Goal: Task Accomplishment & Management: Manage account settings

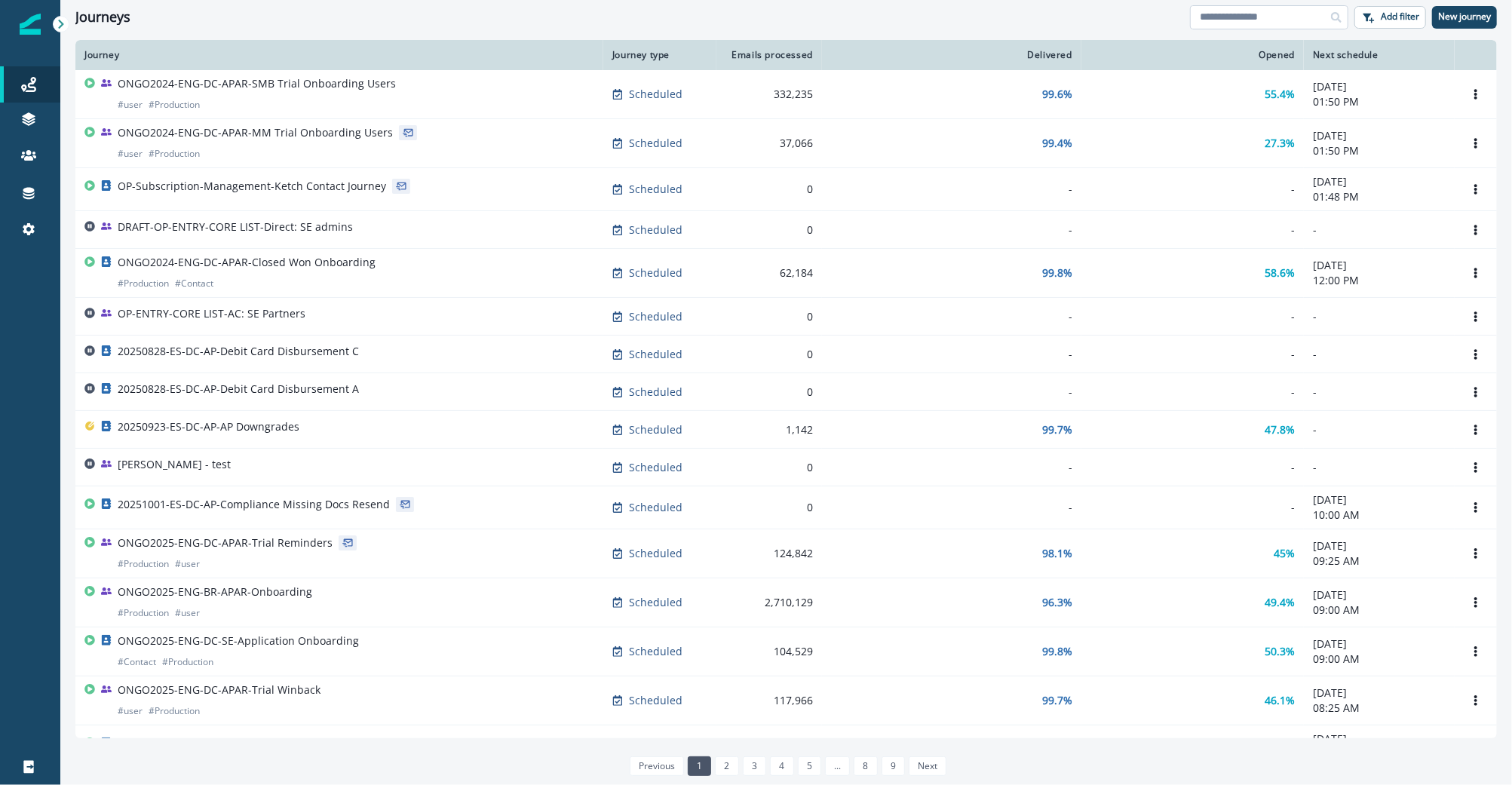
click at [1229, 23] on input at bounding box center [1269, 17] width 159 height 24
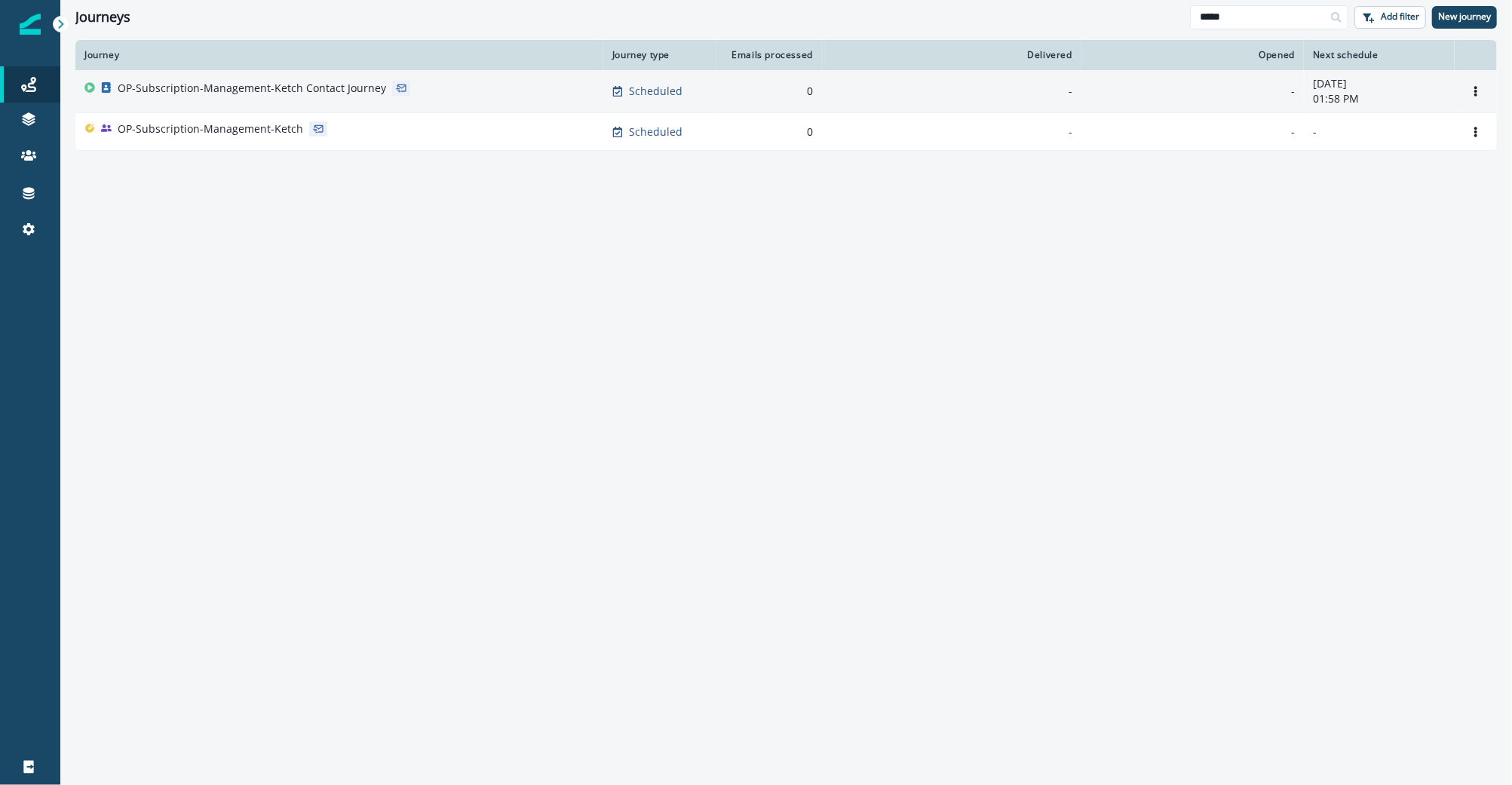
type input "*****"
click at [249, 80] on p "OP-Subscription-Management-Ketch Contact Journey" at bounding box center [252, 88] width 269 height 15
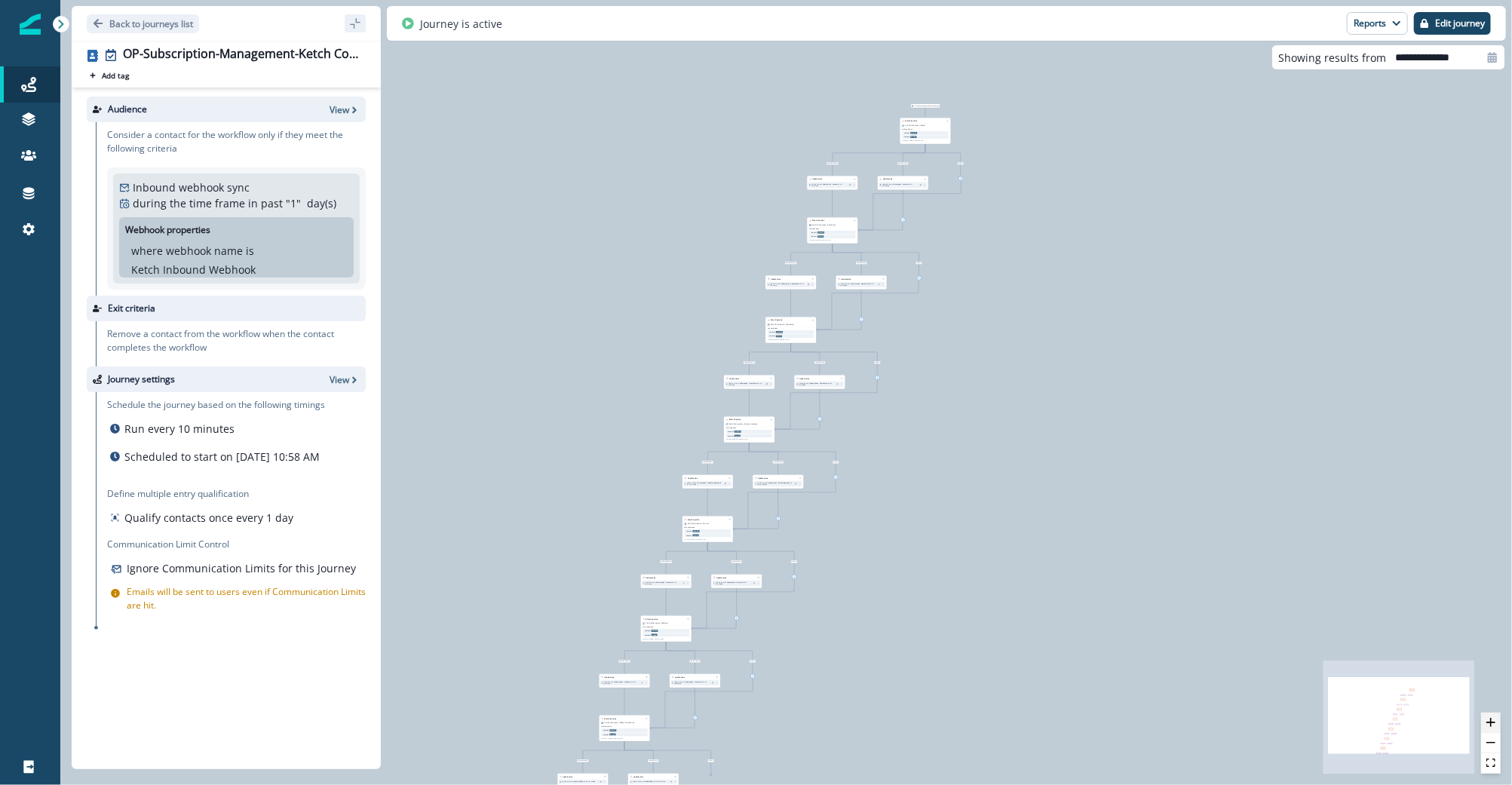
click at [1493, 727] on icon "zoom in" at bounding box center [1491, 723] width 9 height 9
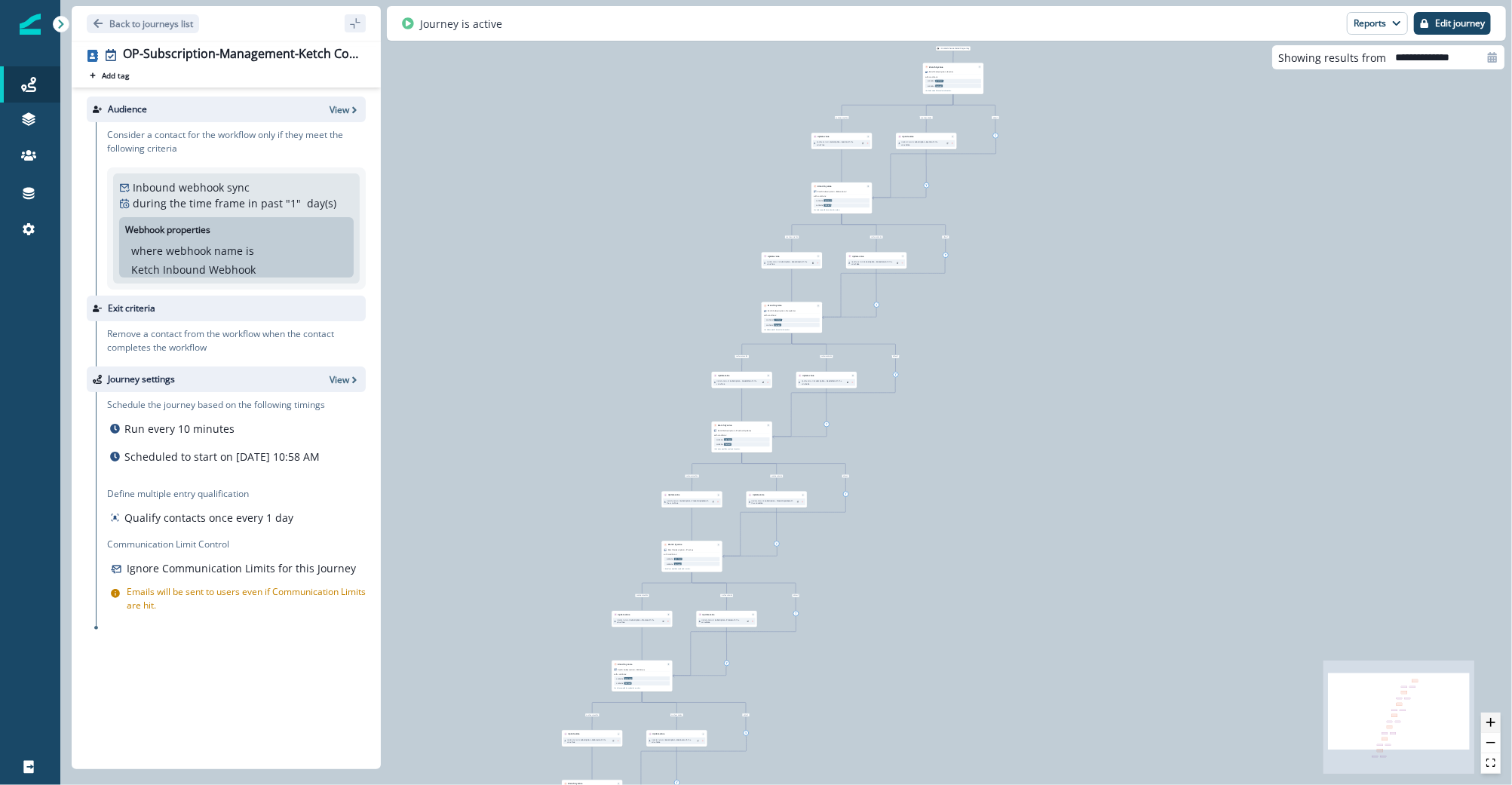
click at [1493, 727] on icon "zoom in" at bounding box center [1491, 723] width 9 height 9
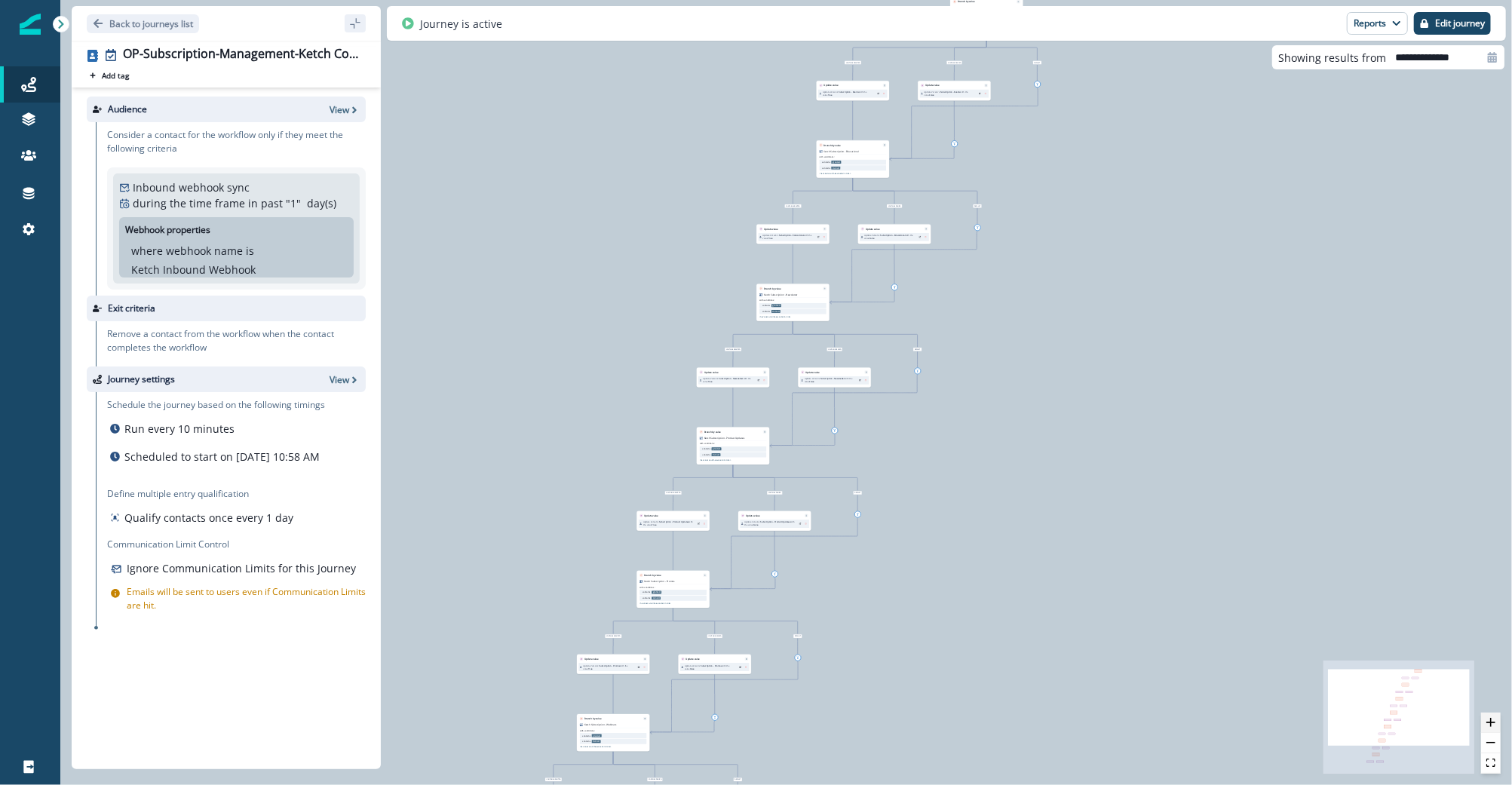
click at [1493, 727] on icon "zoom in" at bounding box center [1491, 723] width 9 height 9
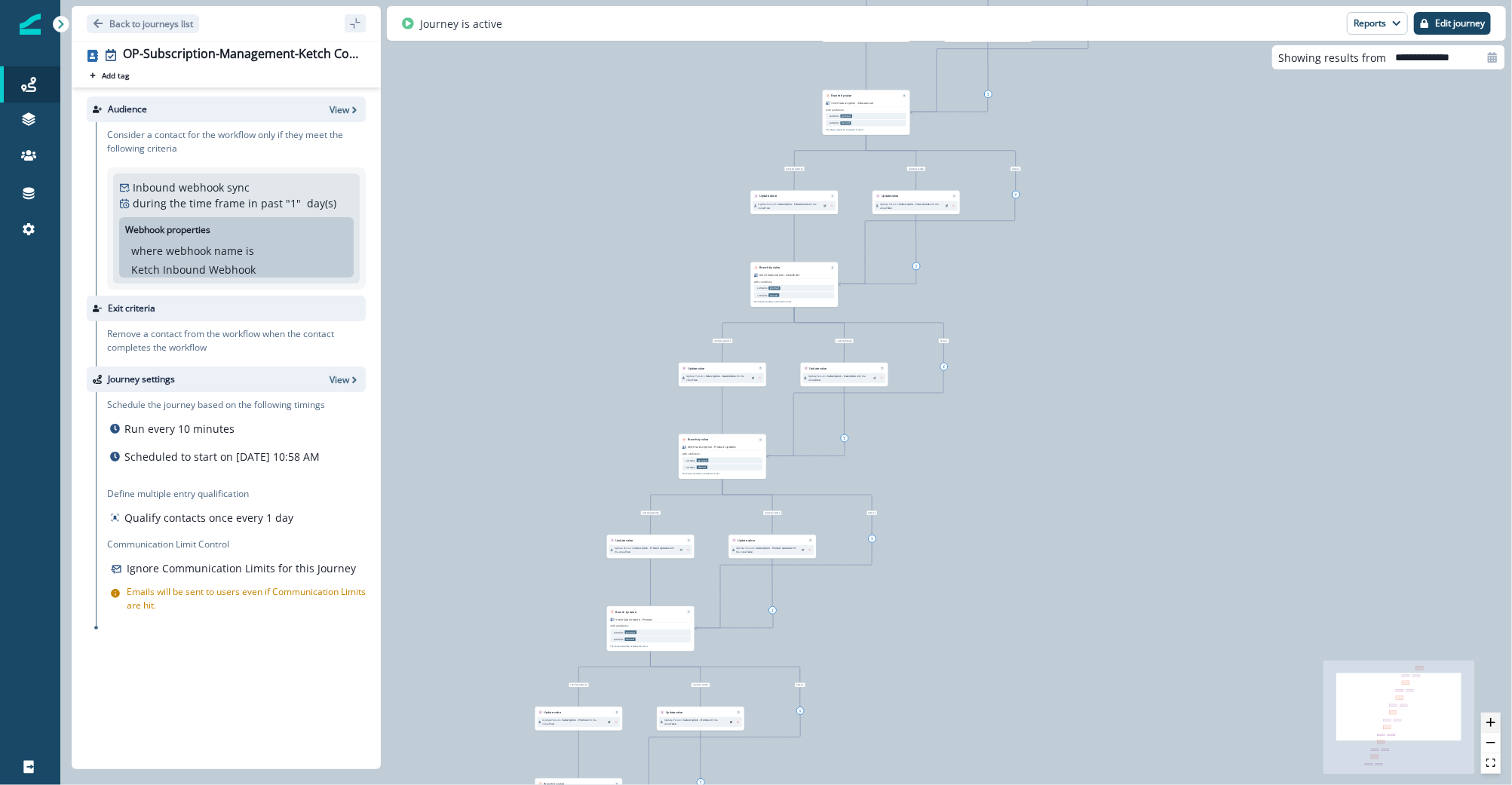
click at [1493, 727] on icon "zoom in" at bounding box center [1491, 723] width 9 height 9
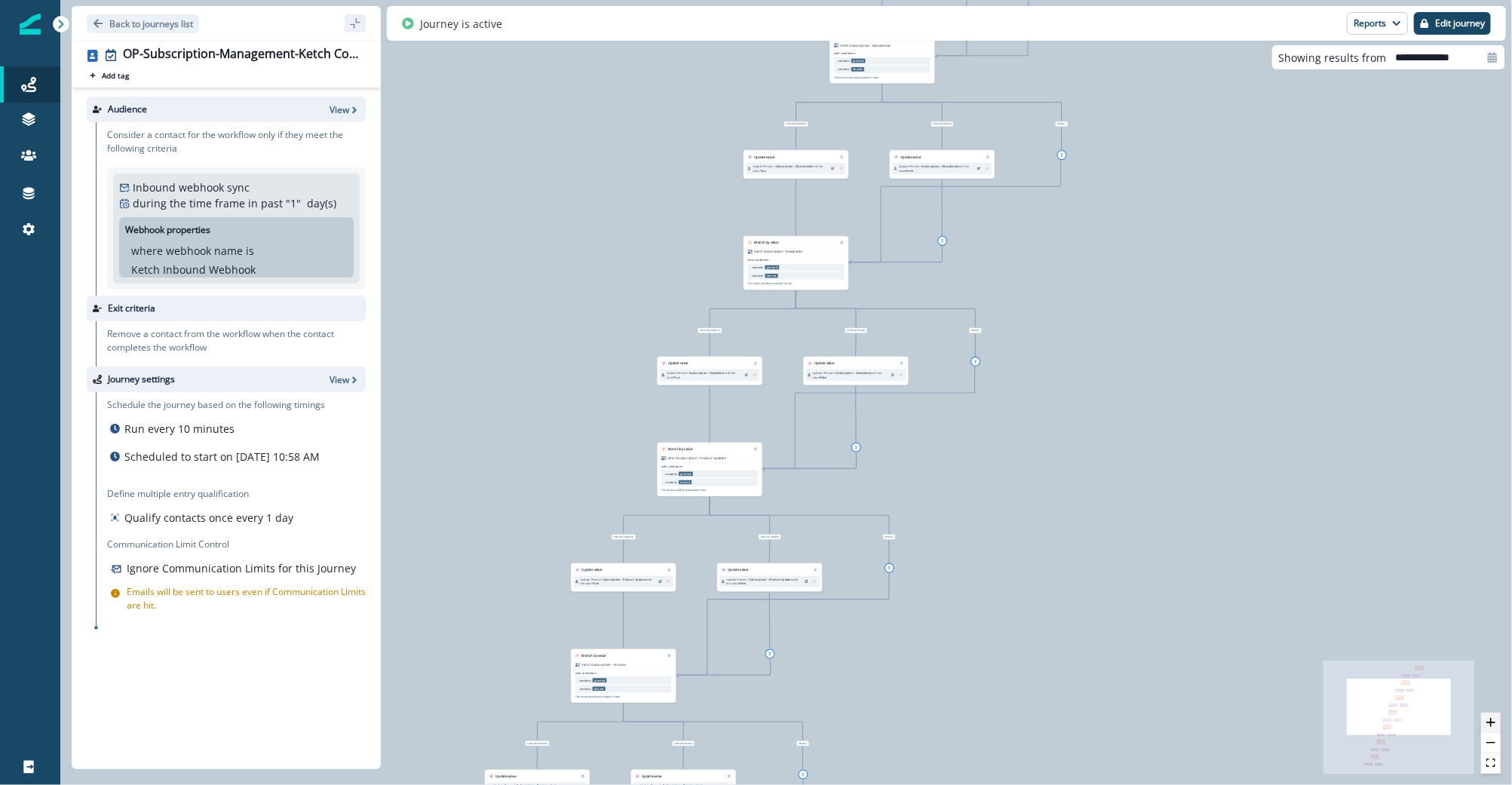
click at [1493, 727] on icon "zoom in" at bounding box center [1491, 723] width 9 height 9
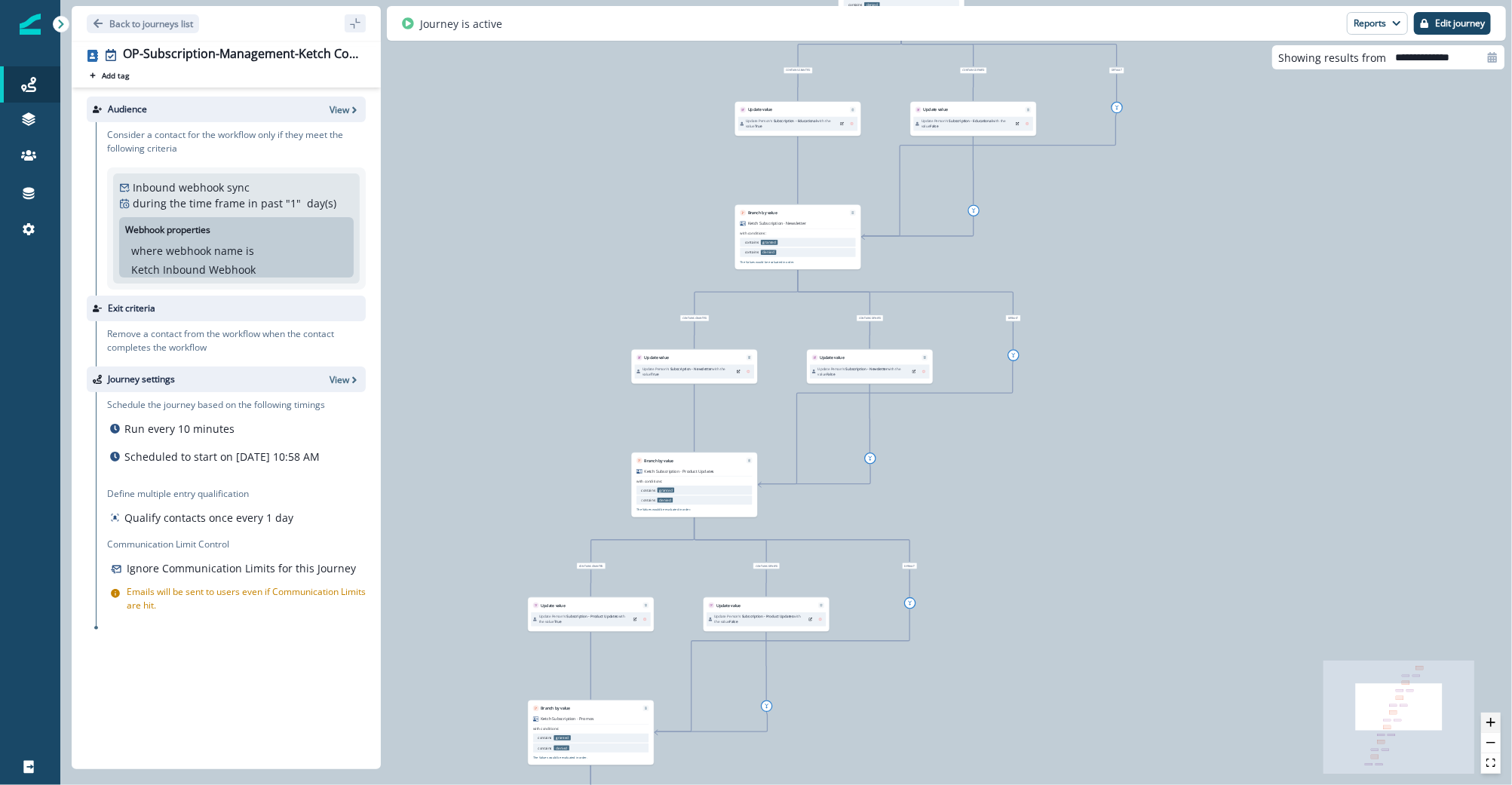
click at [1493, 727] on icon "zoom in" at bounding box center [1491, 723] width 9 height 9
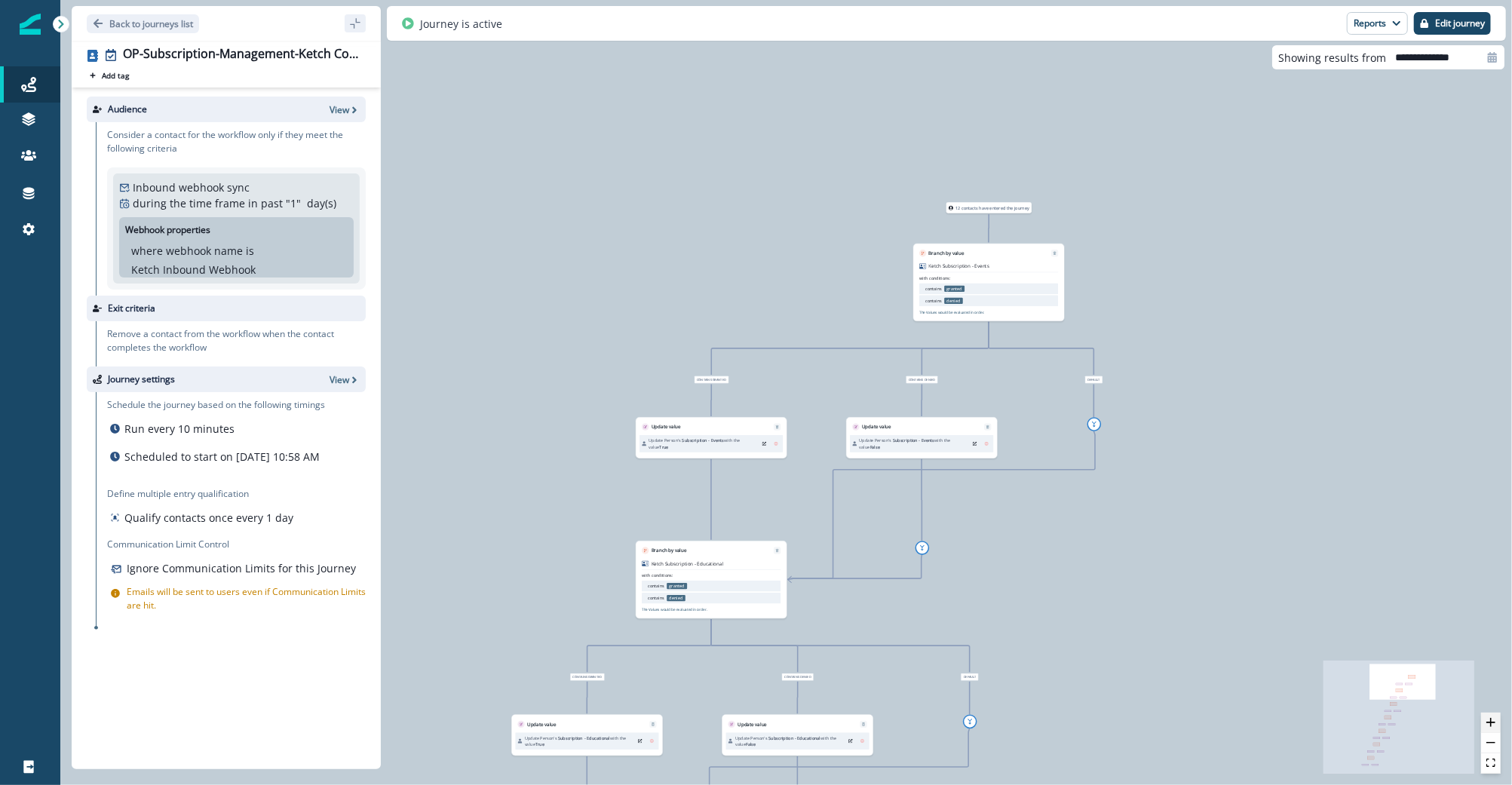
click at [1497, 725] on button "zoom in" at bounding box center [1491, 723] width 20 height 20
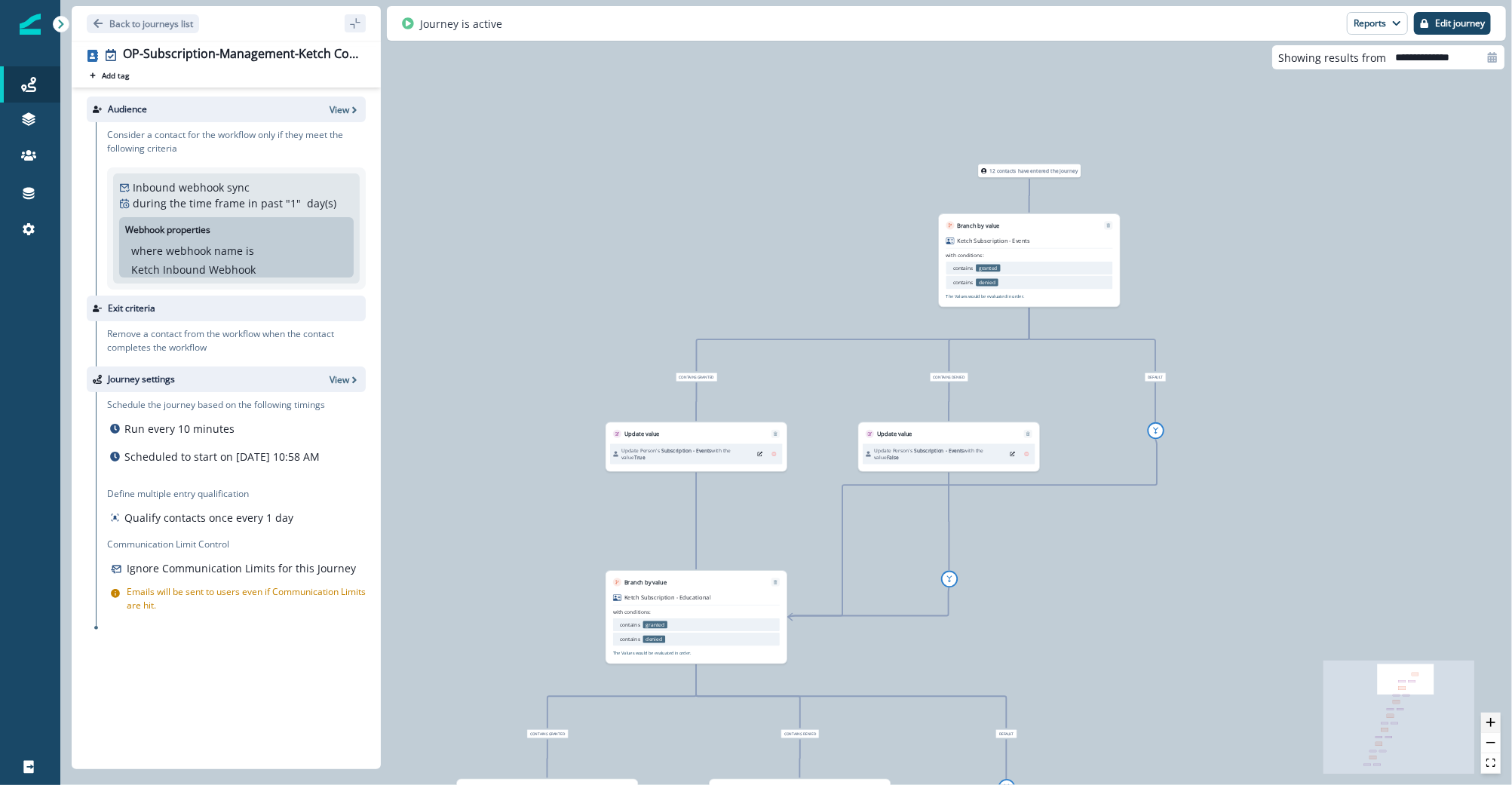
click at [1497, 725] on button "zoom in" at bounding box center [1491, 723] width 20 height 20
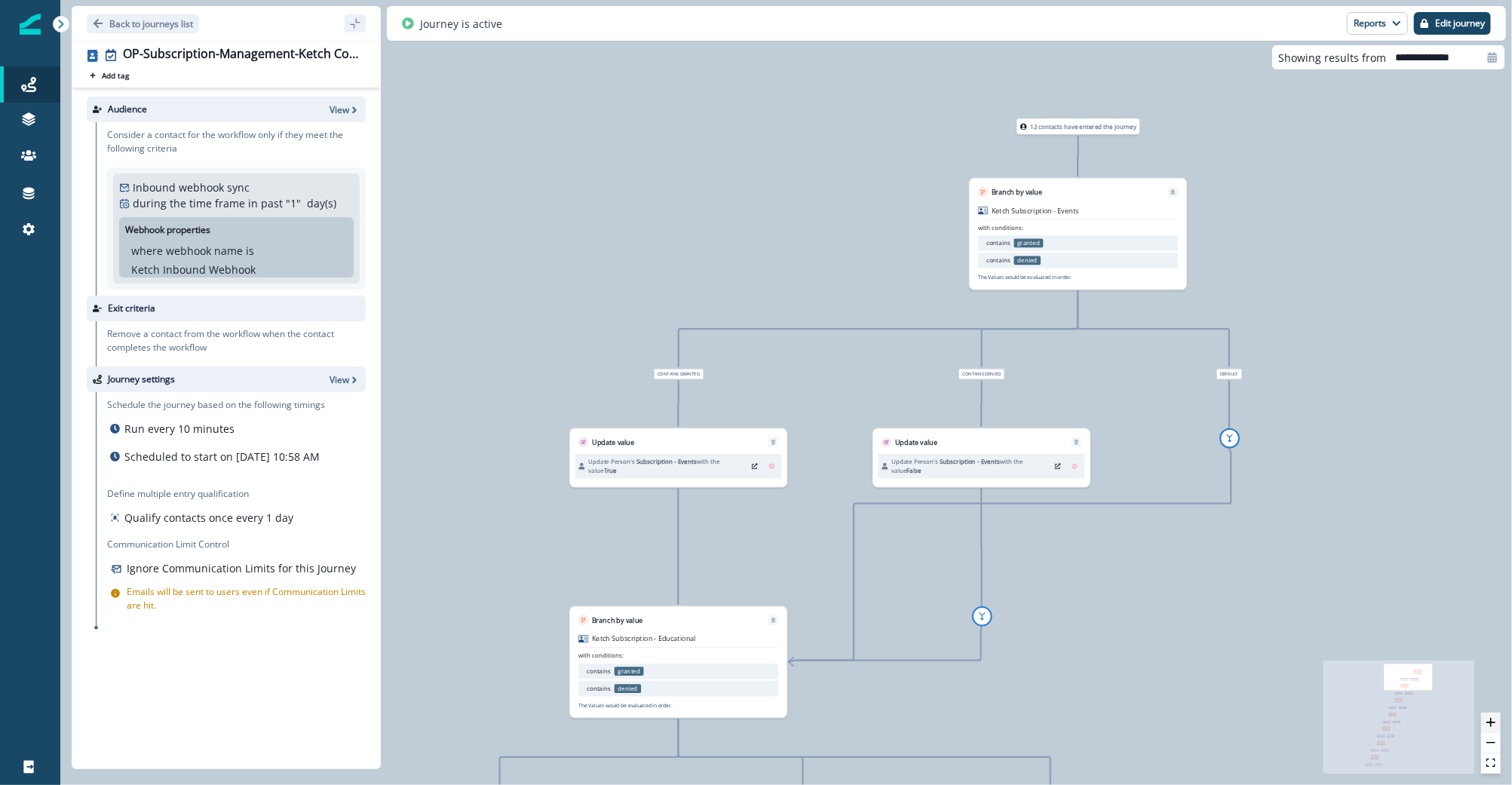
click at [1497, 725] on button "zoom in" at bounding box center [1491, 723] width 20 height 20
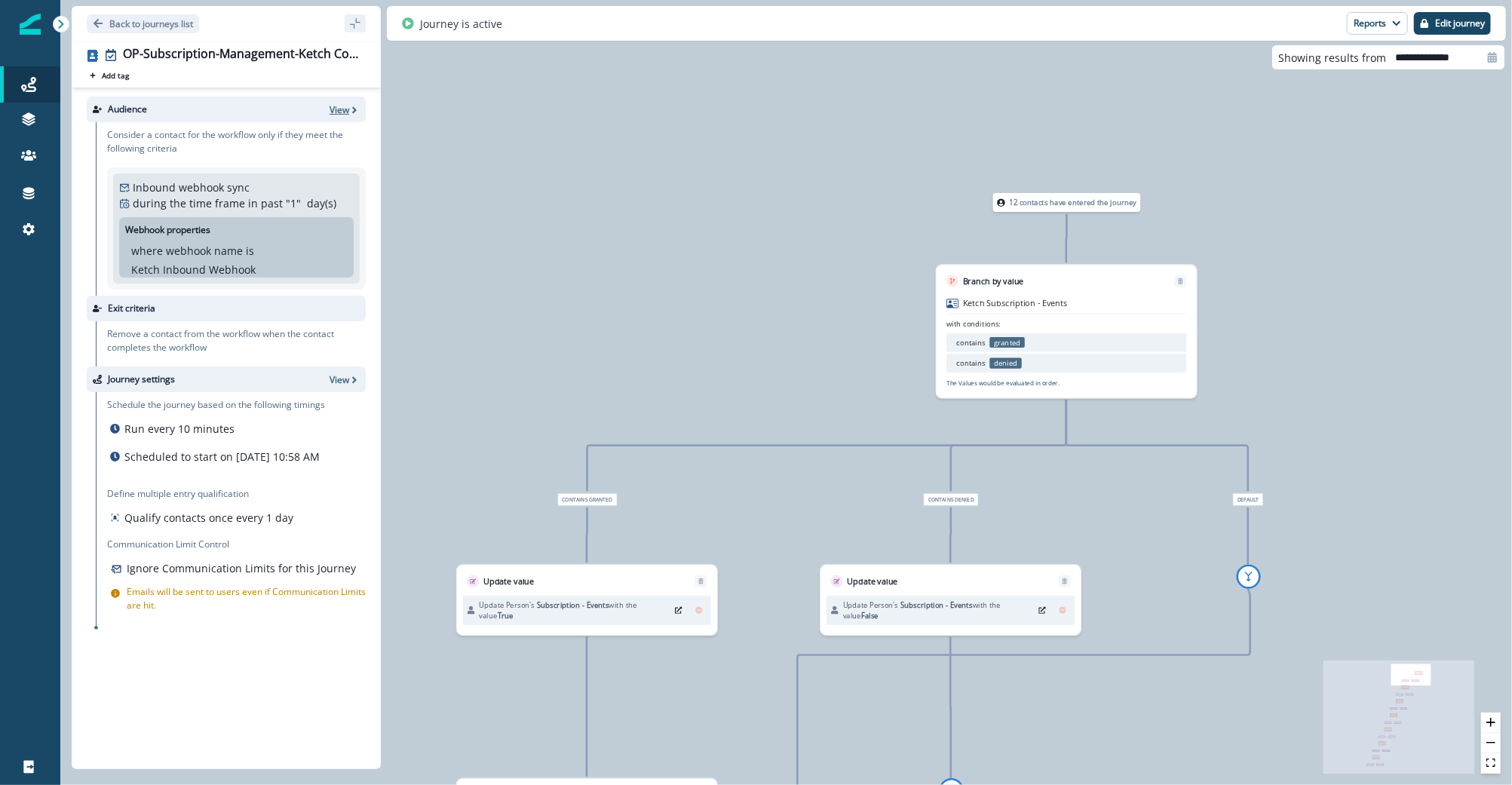
click at [352, 109] on icon "button" at bounding box center [354, 110] width 11 height 11
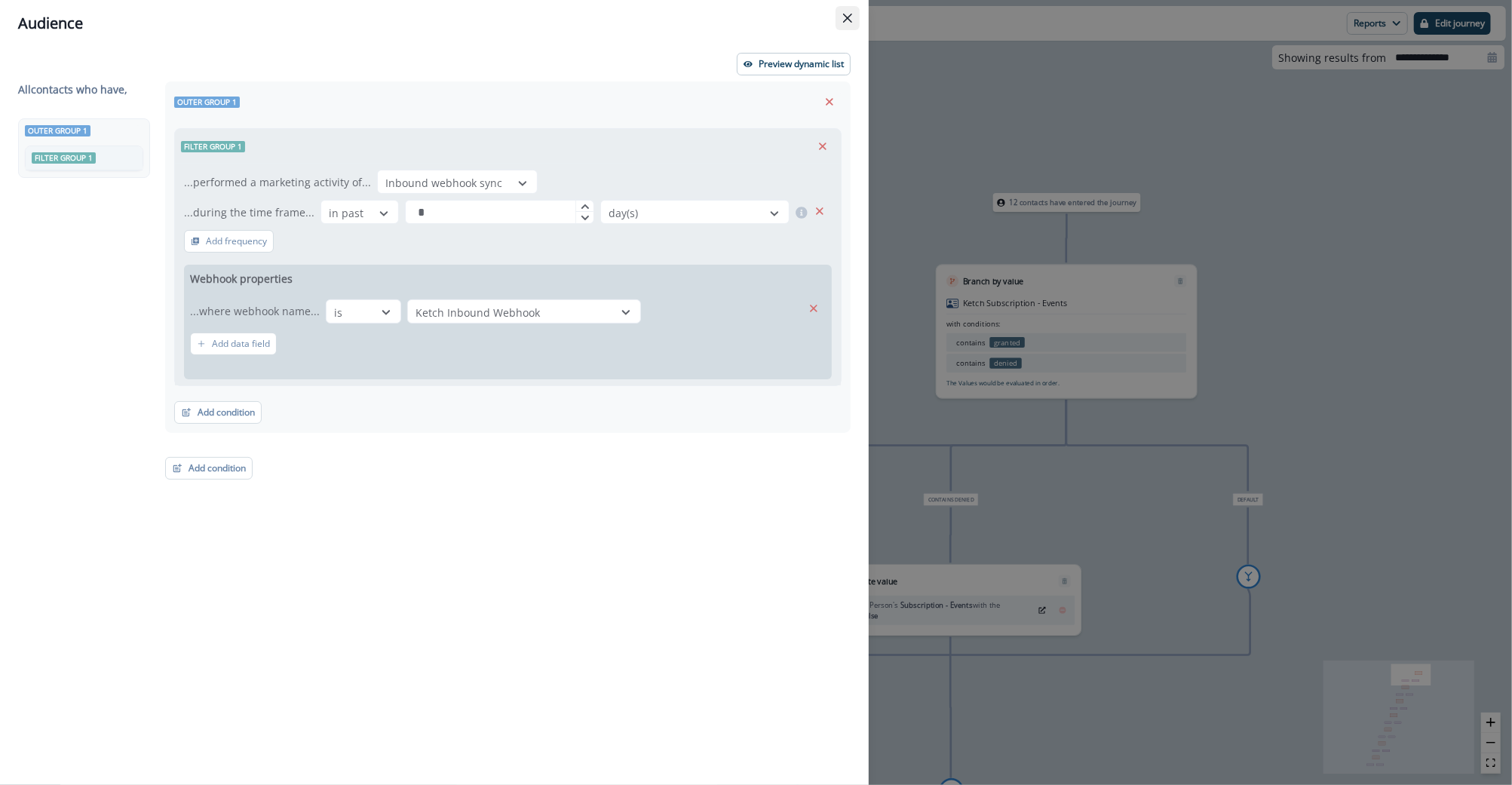
click at [845, 13] on button "Close" at bounding box center [848, 18] width 24 height 24
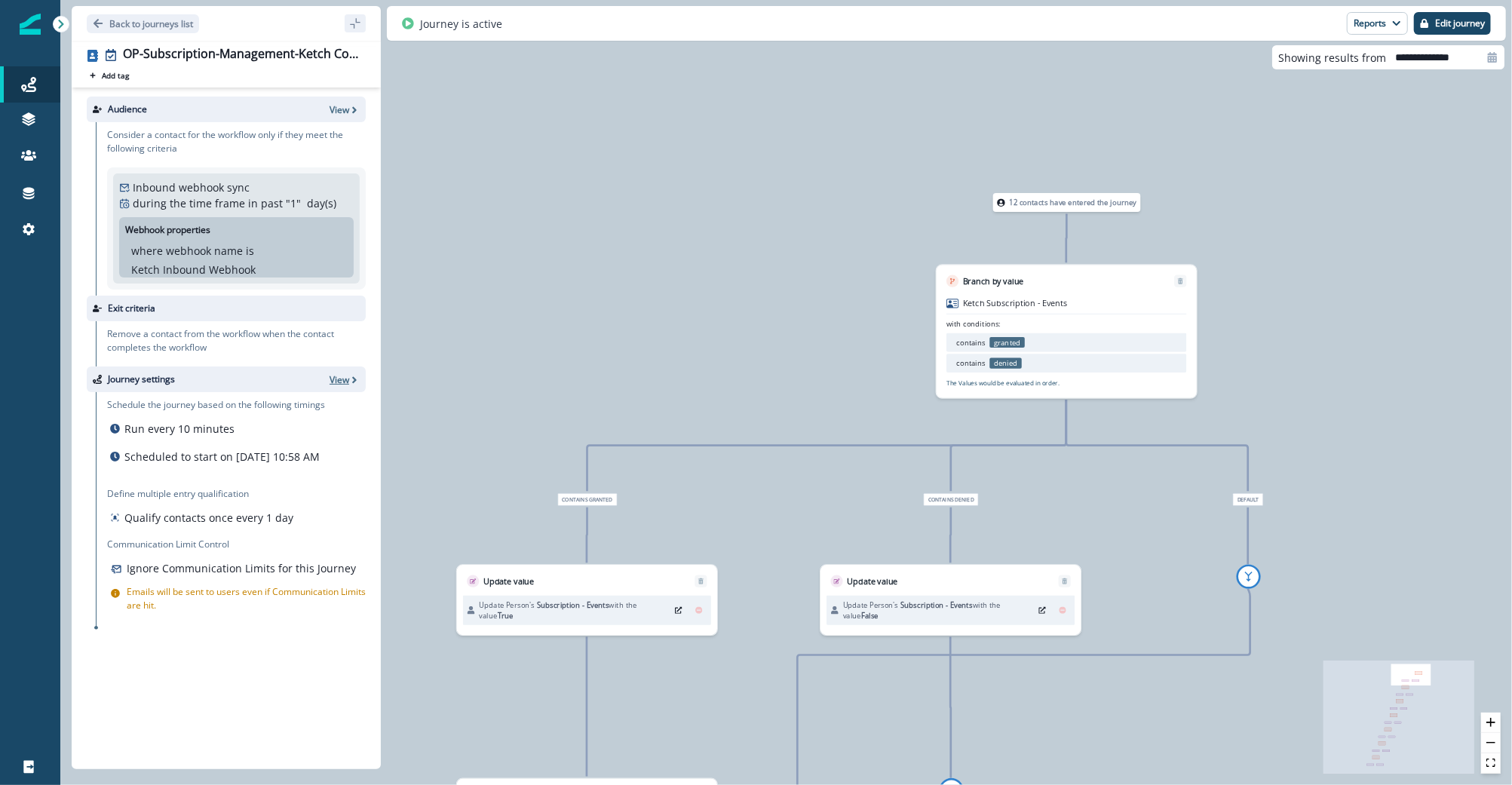
click at [340, 381] on p "View" at bounding box center [339, 380] width 20 height 13
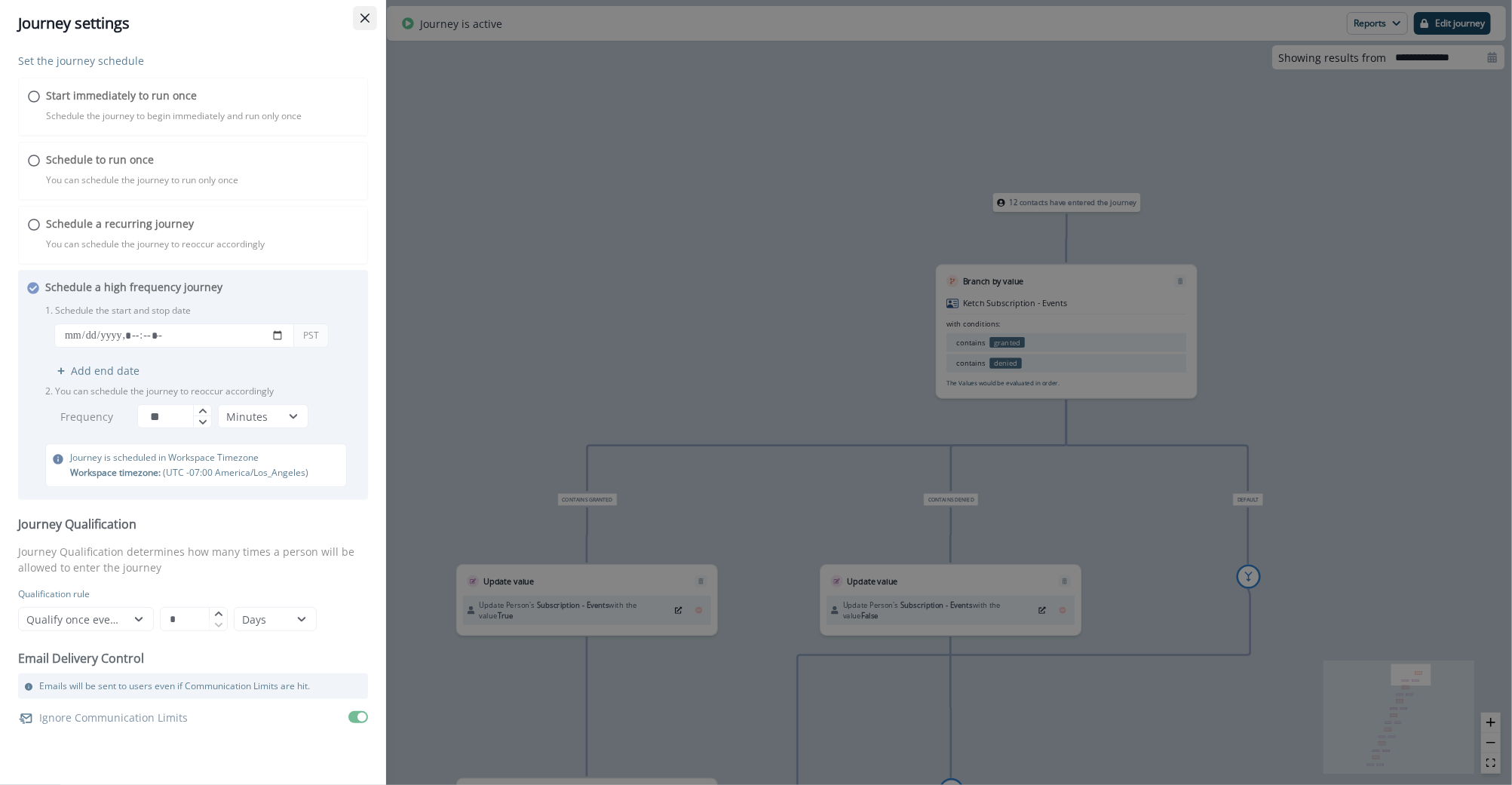
click at [368, 14] on icon "Close" at bounding box center [365, 18] width 9 height 9
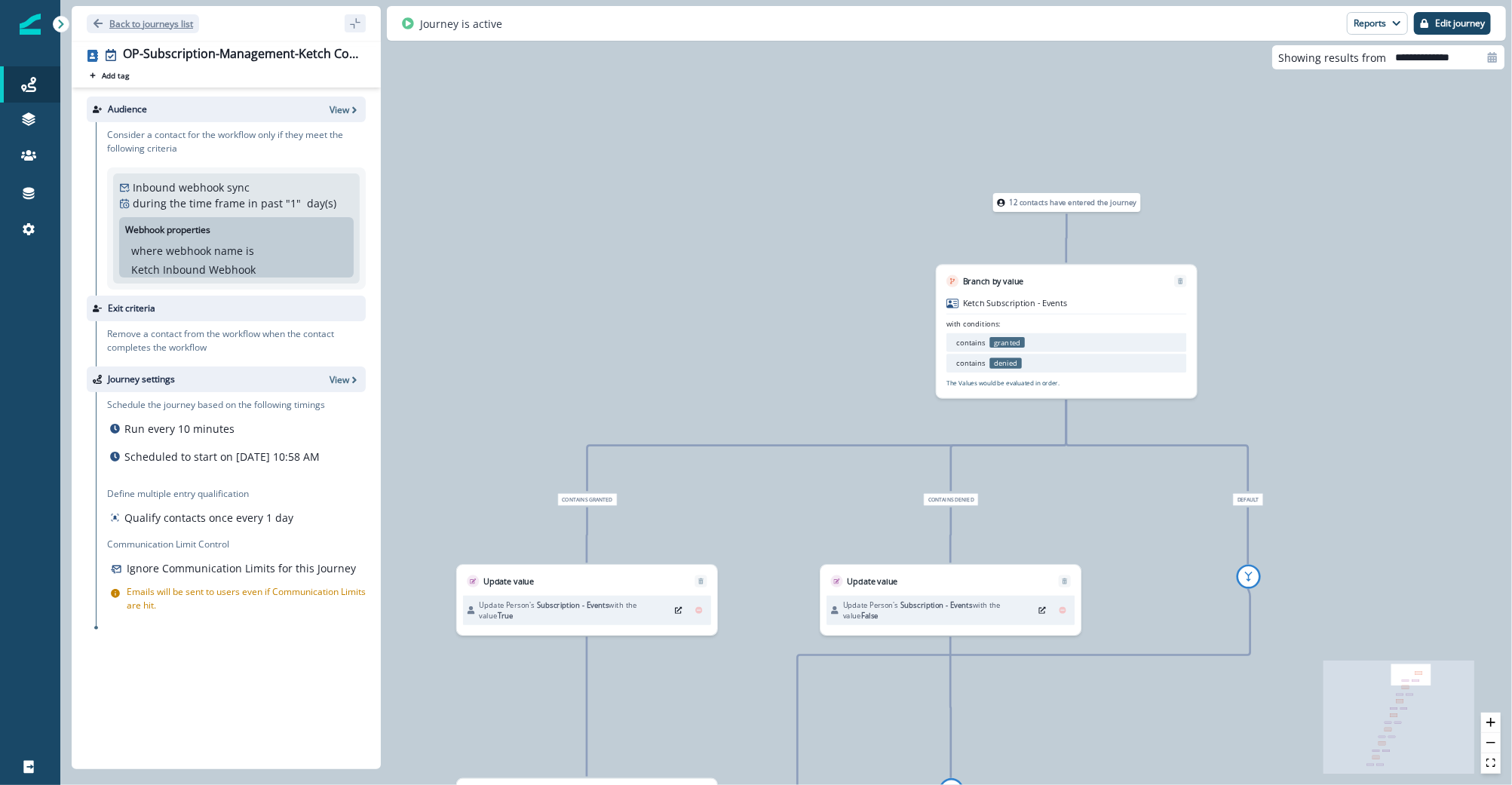
click at [152, 23] on p "Back to journeys list" at bounding box center [151, 24] width 83 height 13
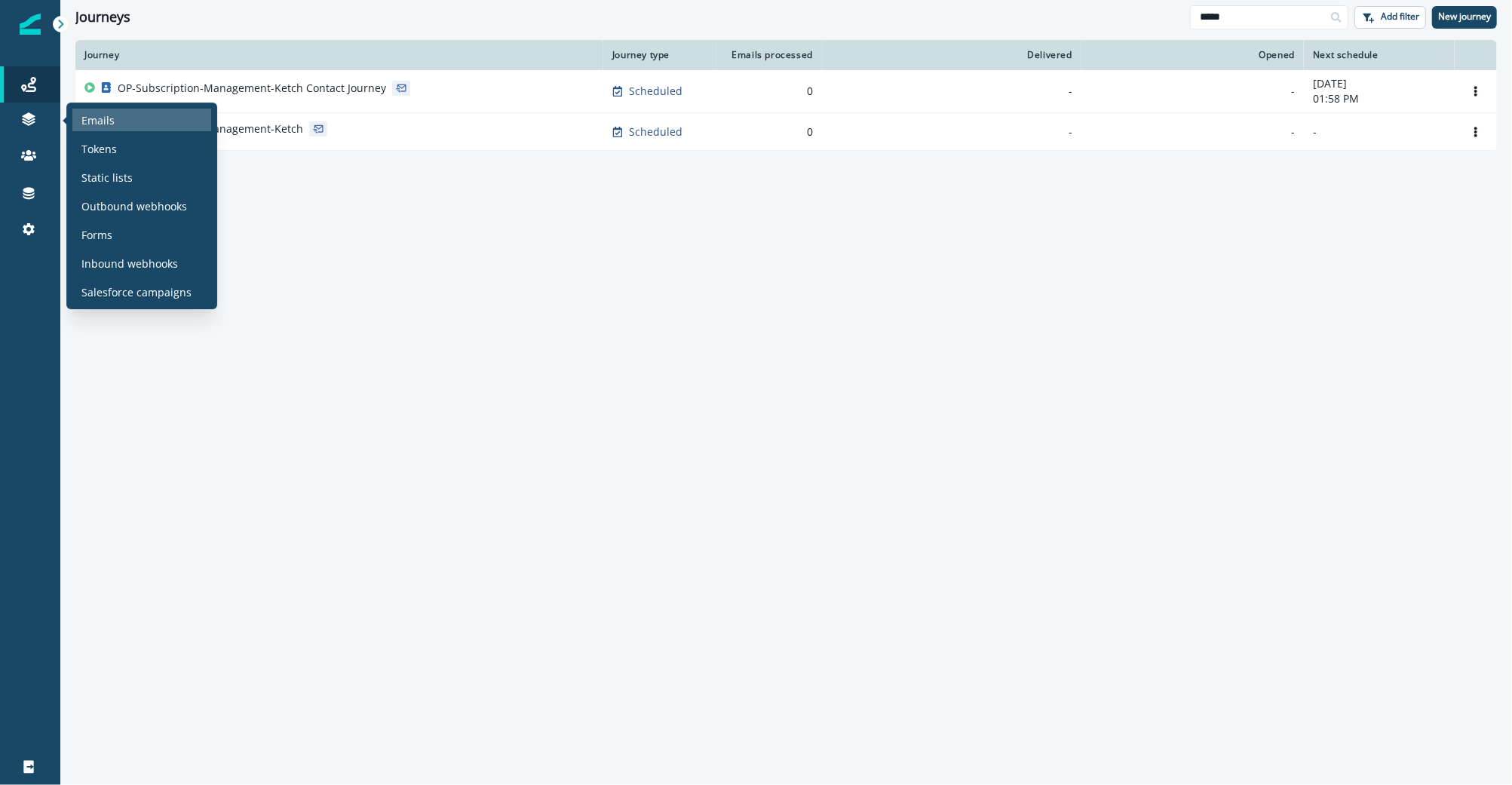
click at [93, 114] on p "Emails" at bounding box center [98, 120] width 33 height 16
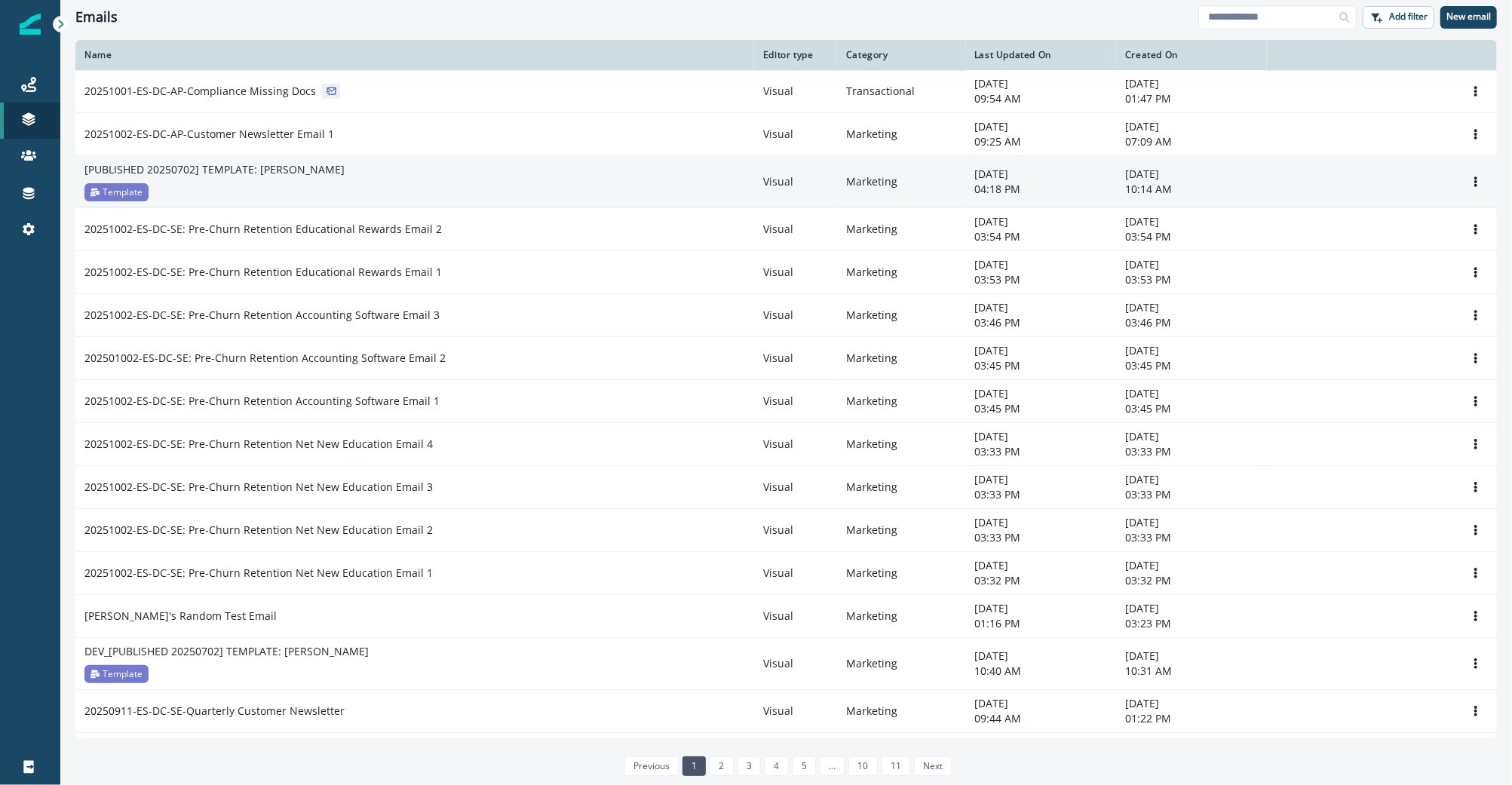
click at [321, 181] on div "[PUBLISHED 20250702] TEMPLATE: BILL Novus Template" at bounding box center [414, 182] width 660 height 39
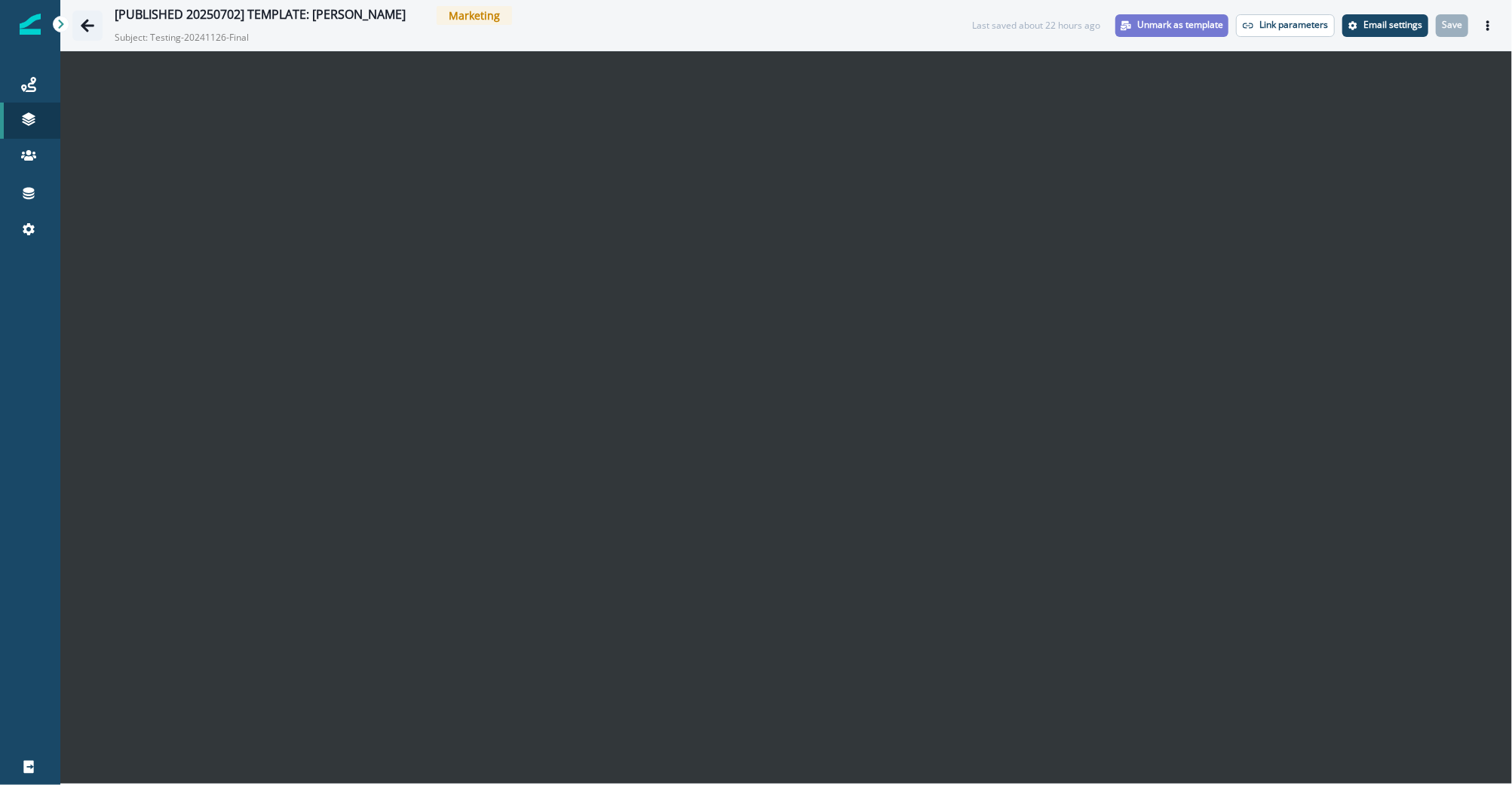
click at [84, 22] on icon "Go back" at bounding box center [87, 25] width 14 height 13
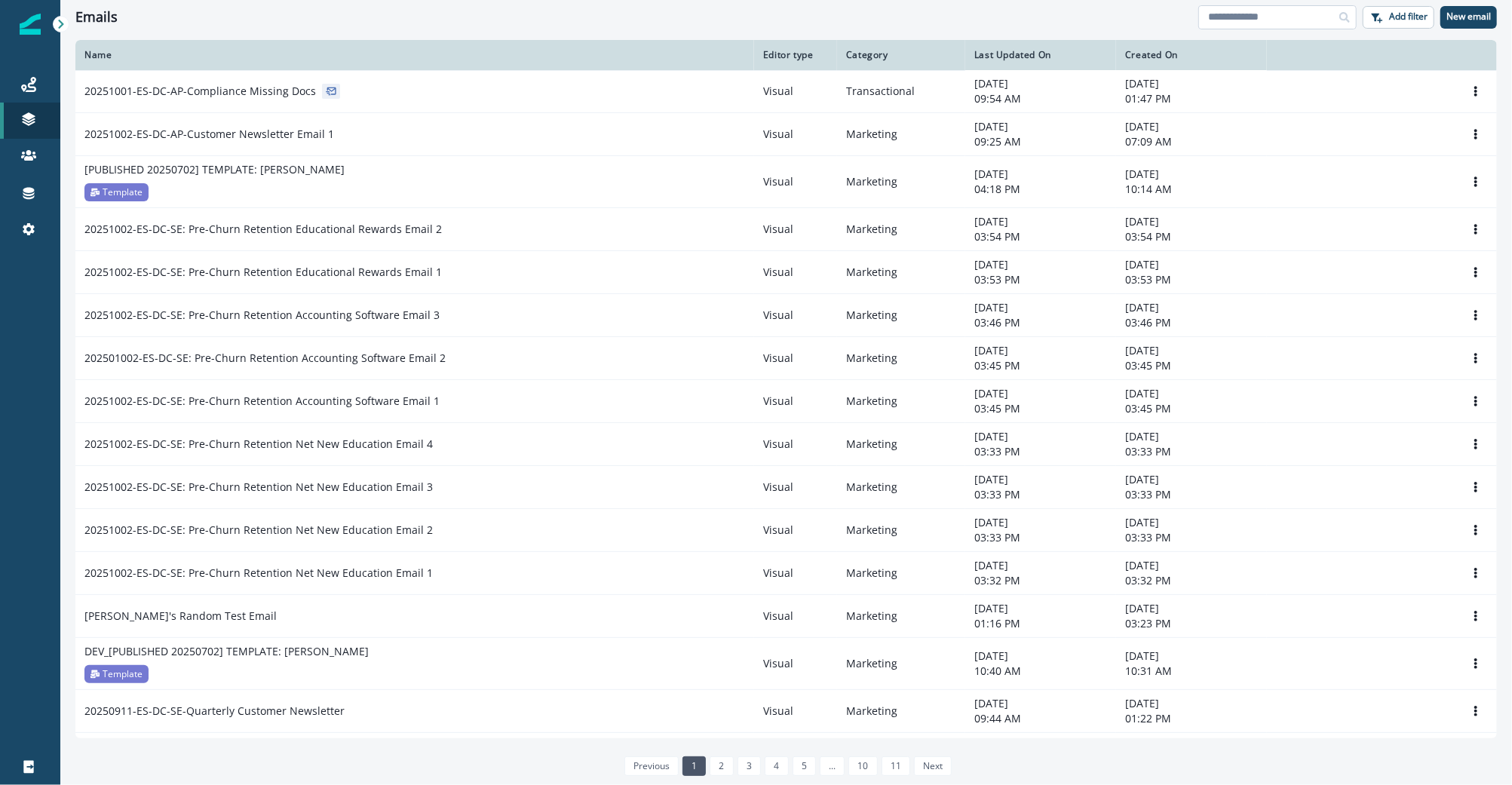
click at [1293, 11] on input at bounding box center [1277, 17] width 159 height 24
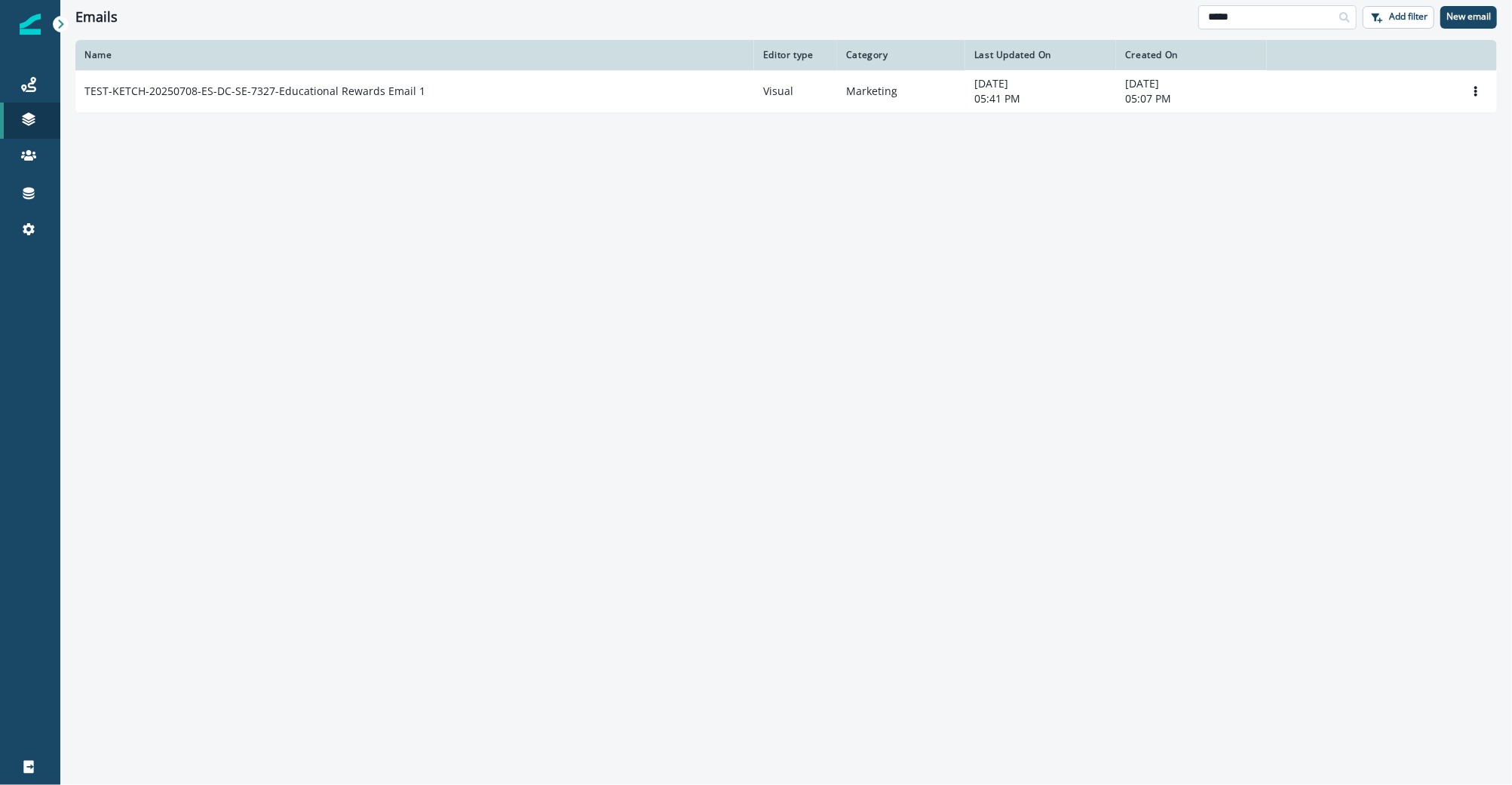
click at [1269, 17] on input "*****" at bounding box center [1277, 17] width 159 height 24
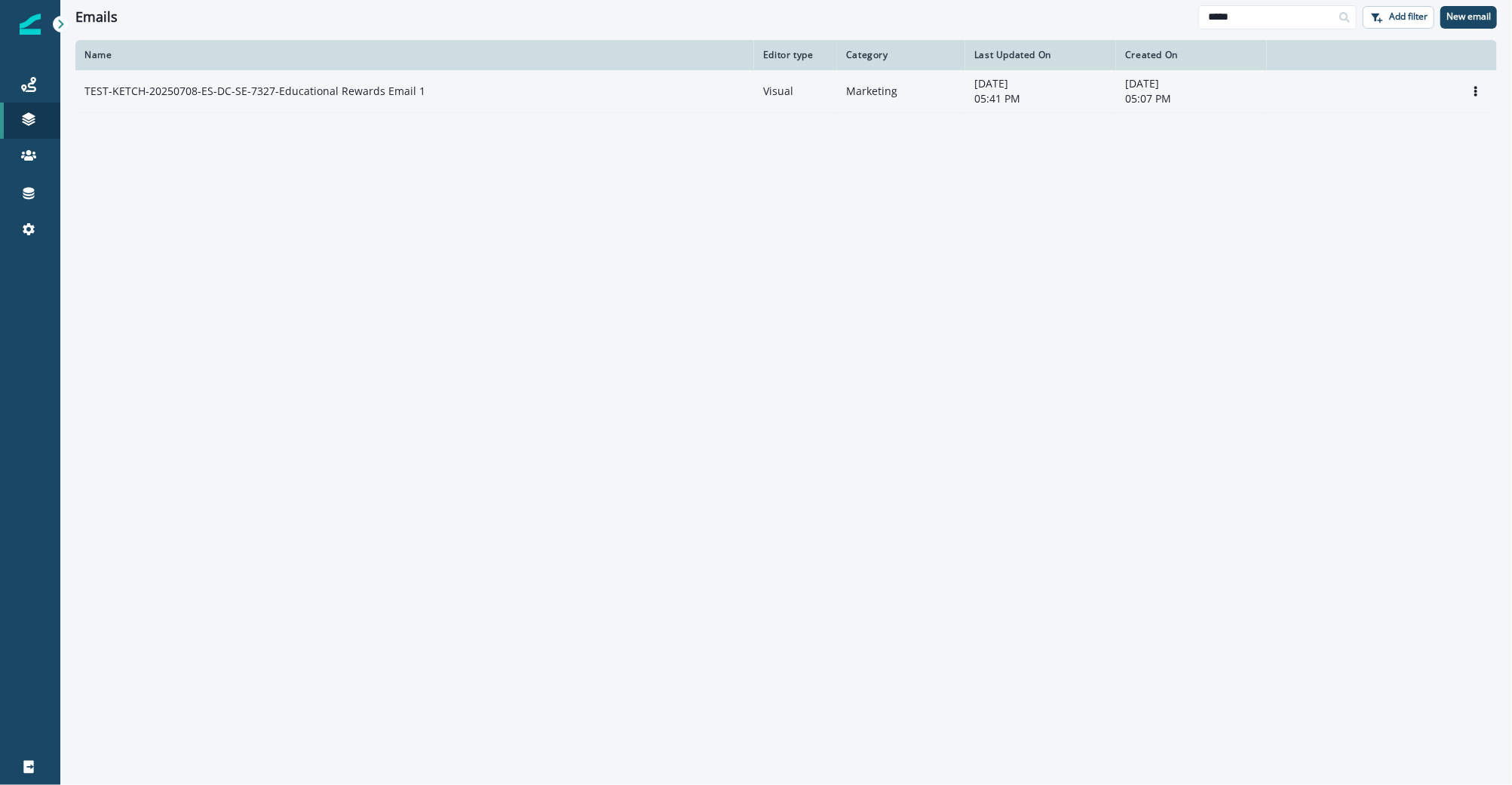
type input "*****"
click at [373, 91] on p "TEST-KETCH-20250708-ES-DC-SE-7327-Educational Rewards Email 1" at bounding box center [254, 91] width 341 height 15
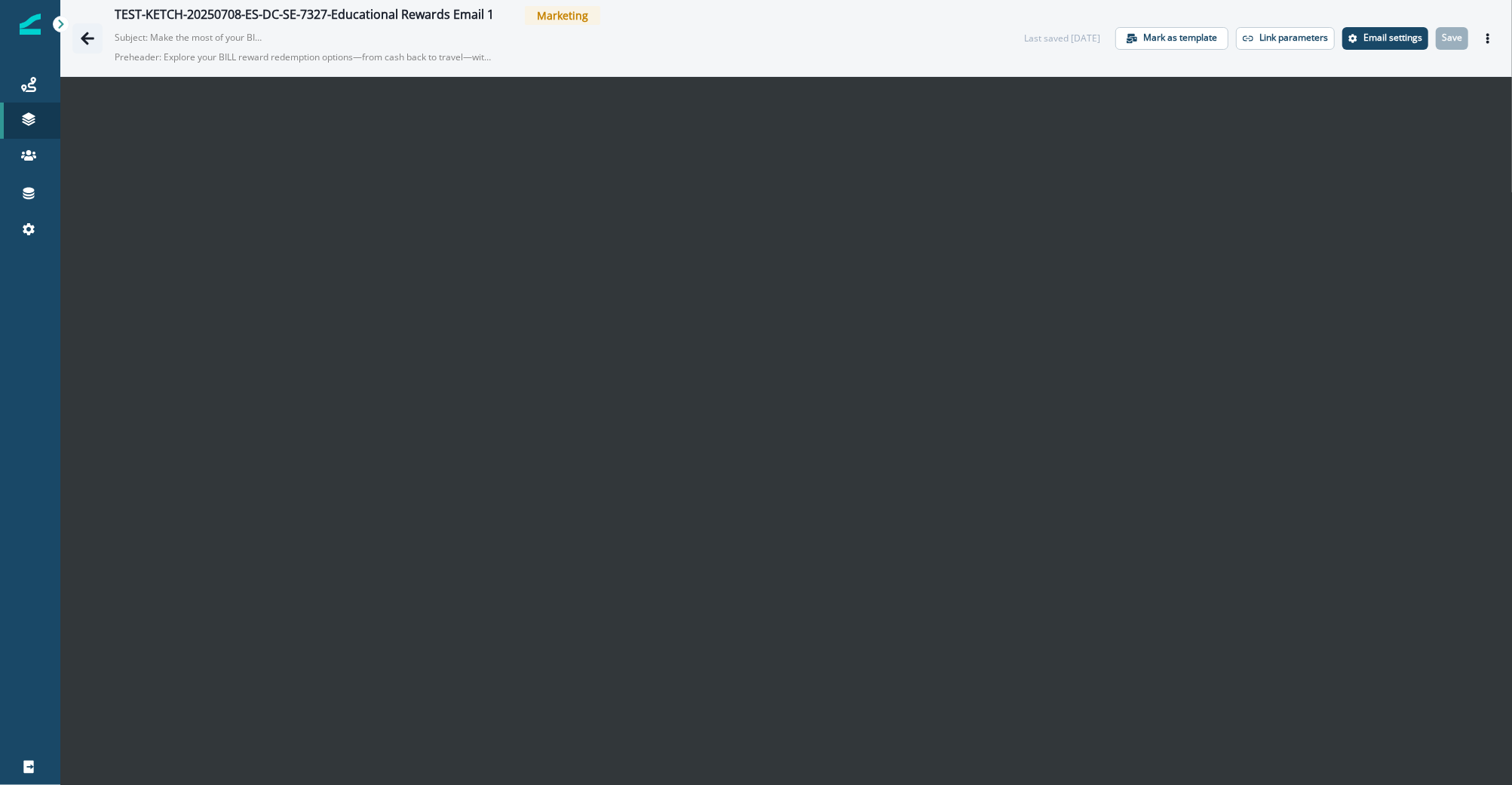
click at [84, 39] on icon "Go back" at bounding box center [87, 38] width 14 height 13
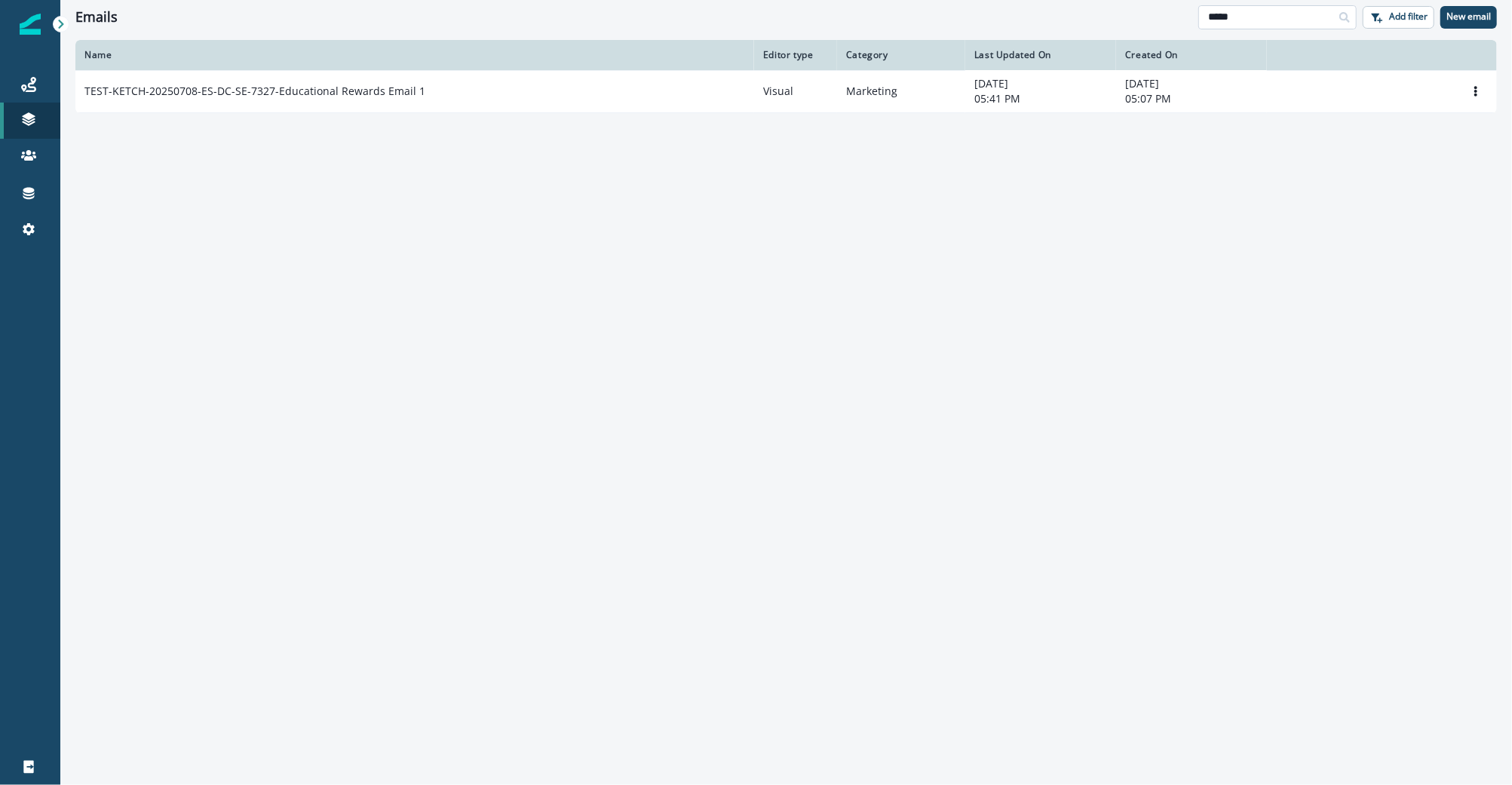
click at [1288, 11] on input "*****" at bounding box center [1277, 17] width 159 height 24
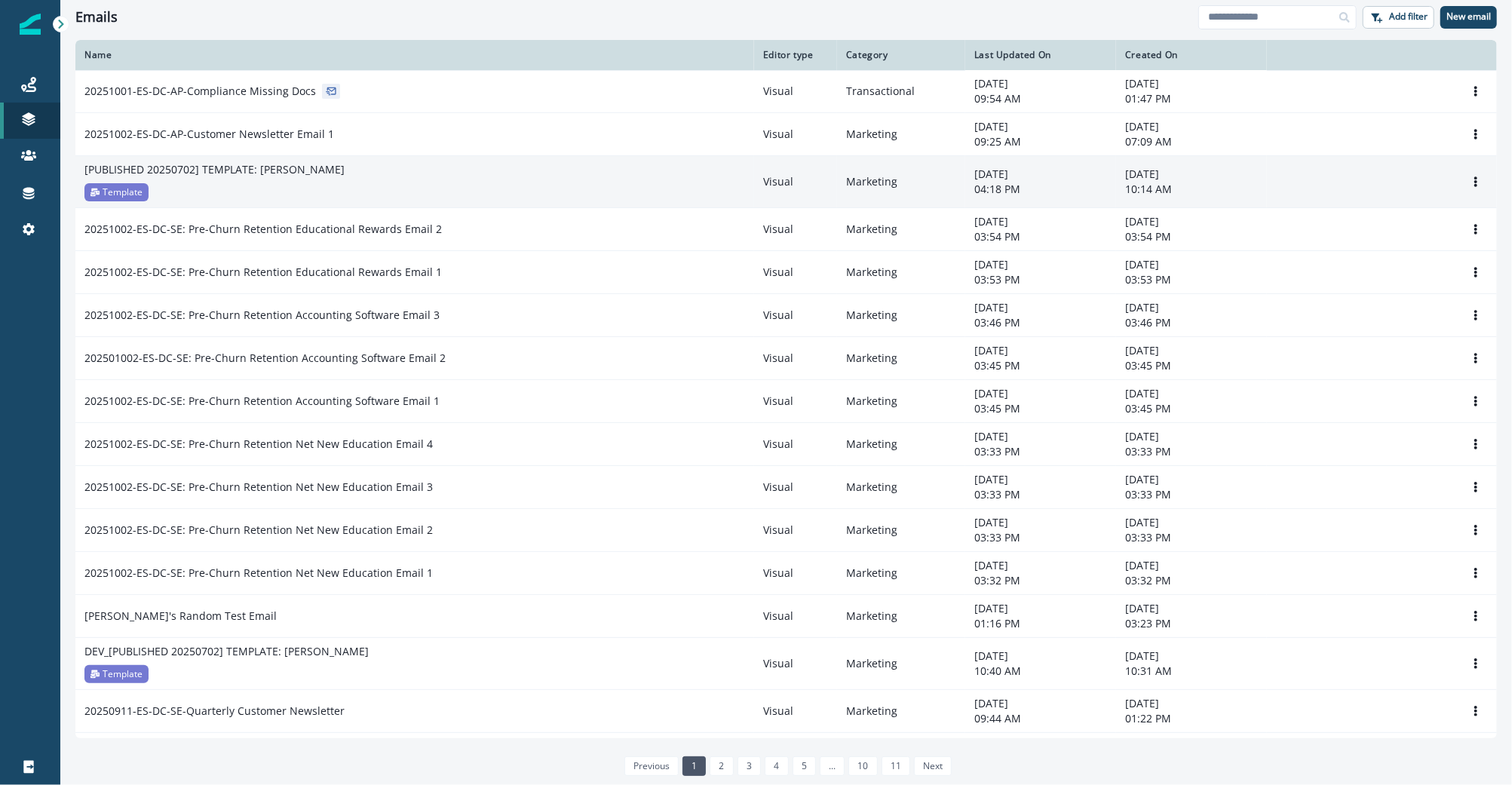
click at [390, 191] on div "[PUBLISHED 20250702] TEMPLATE: BILL Novus Template" at bounding box center [414, 182] width 660 height 39
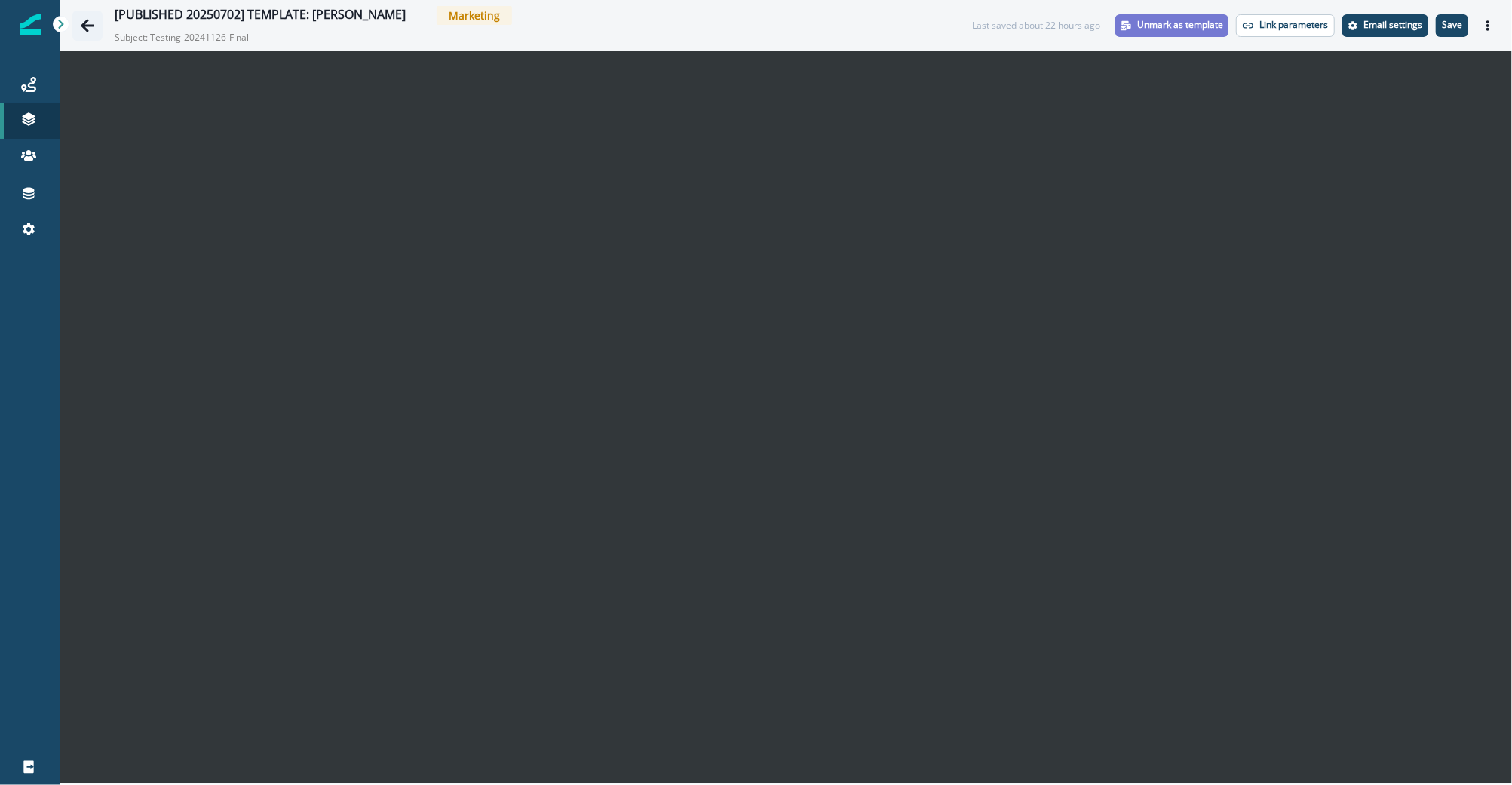
click at [85, 24] on icon "Go back" at bounding box center [87, 26] width 15 height 15
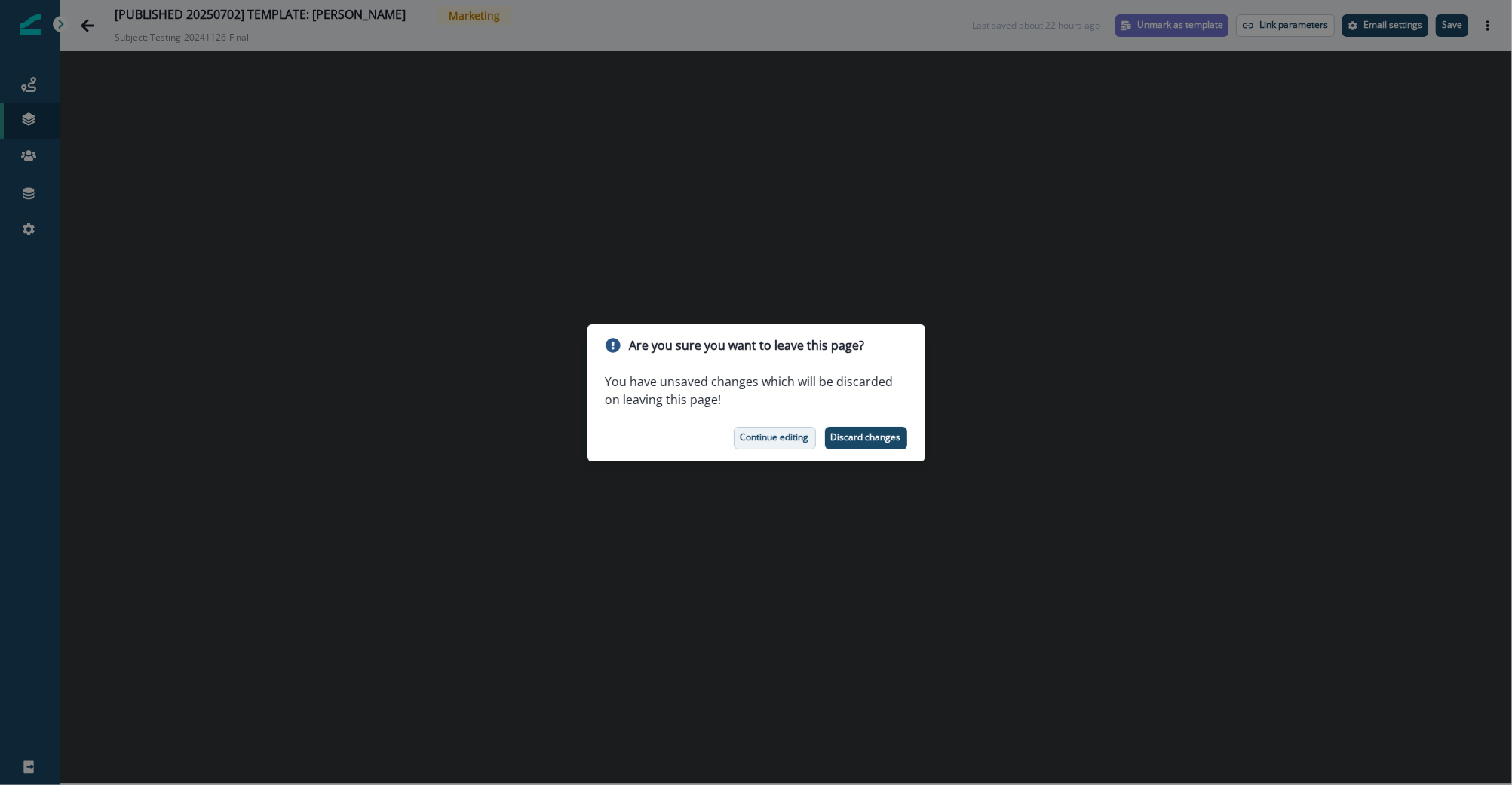
click at [773, 427] on button "Continue editing" at bounding box center [775, 438] width 82 height 23
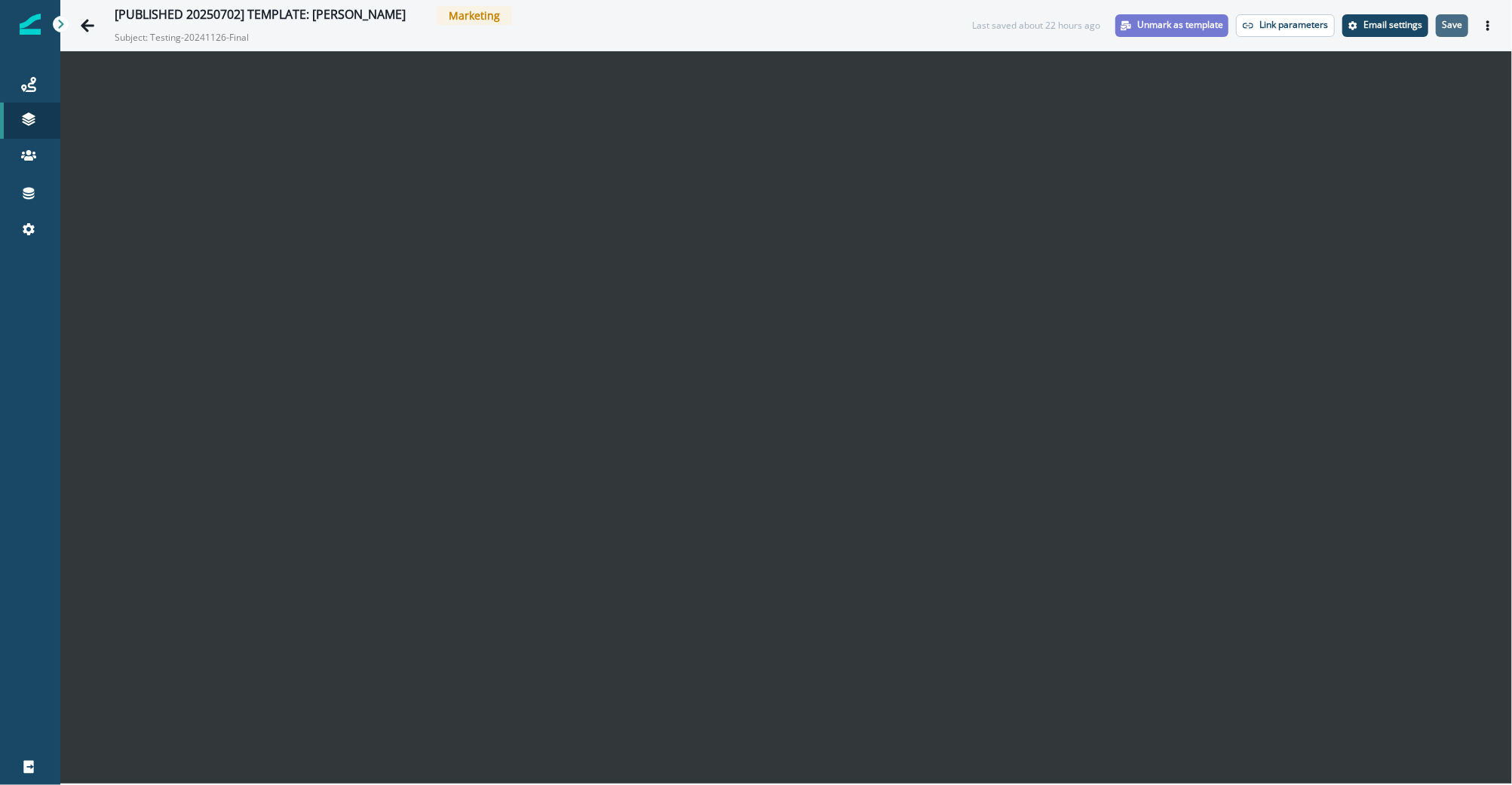
click at [1446, 27] on p "Save" at bounding box center [1452, 25] width 20 height 11
click at [87, 19] on icon "Go back" at bounding box center [87, 25] width 14 height 13
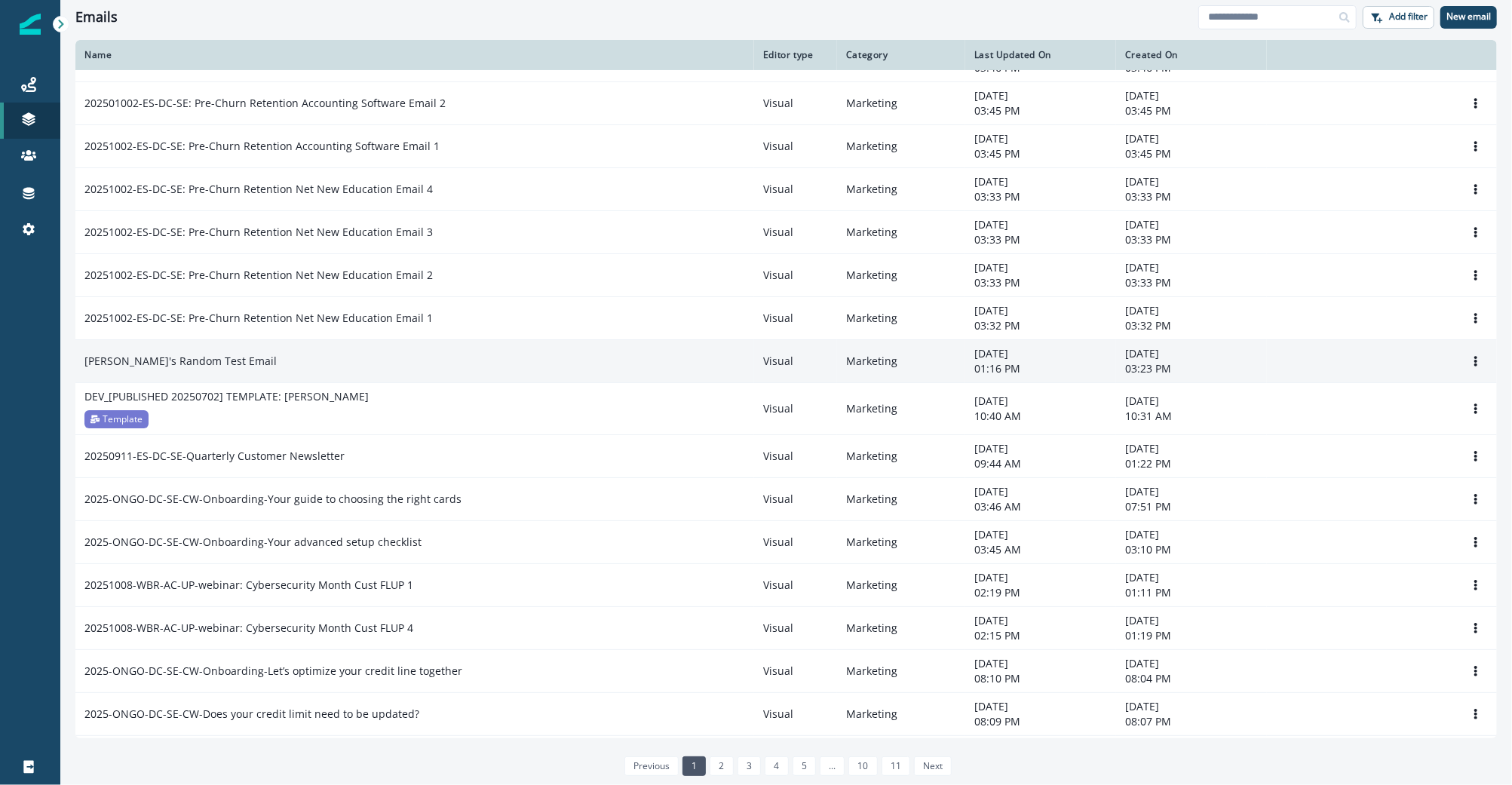
scroll to position [249, 0]
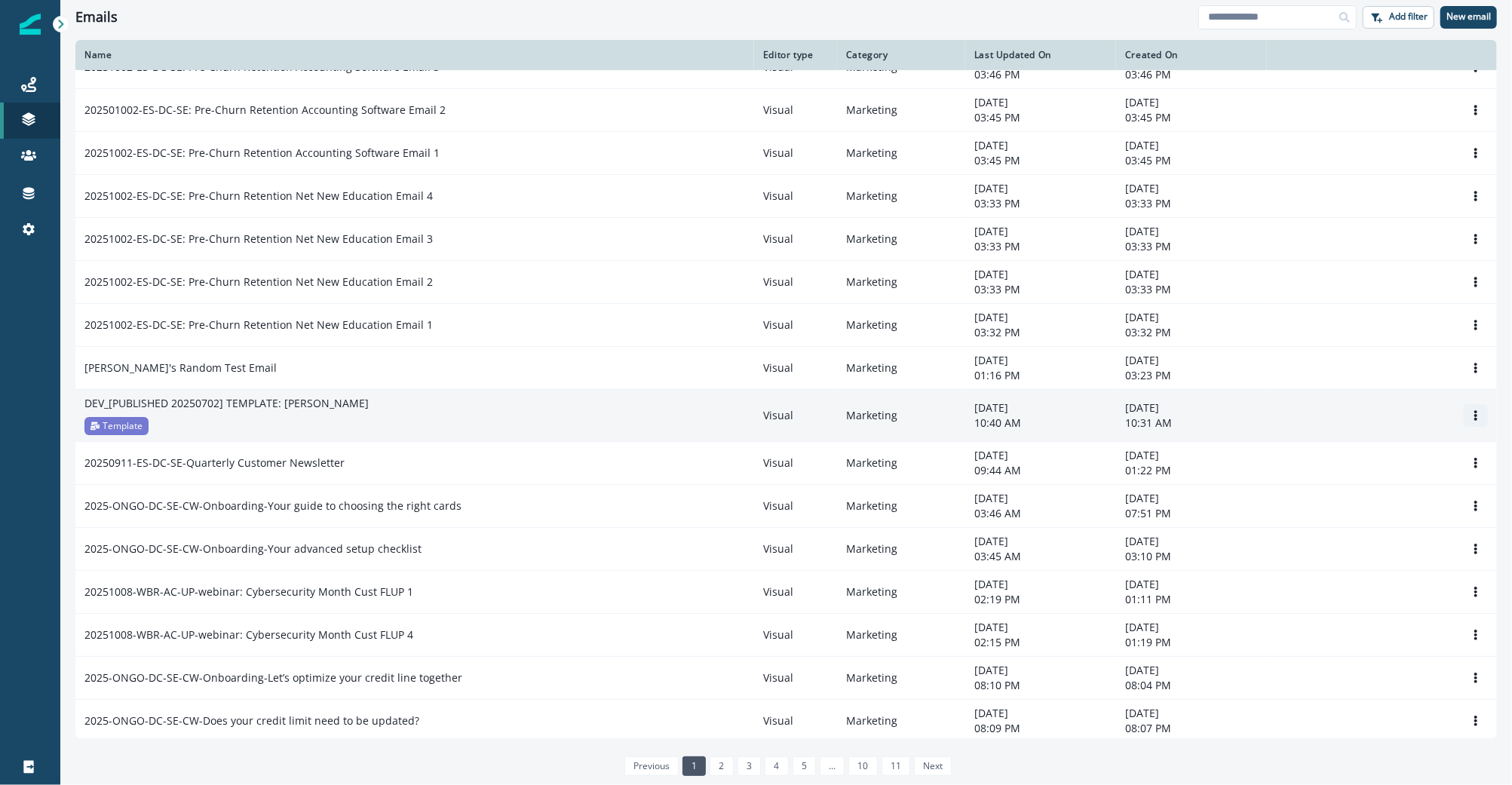
click at [1463, 405] on button "Options" at bounding box center [1476, 416] width 24 height 23
click at [462, 401] on div "DEV_[PUBLISHED 20250702] TEMPLATE: [PERSON_NAME]" at bounding box center [414, 404] width 660 height 15
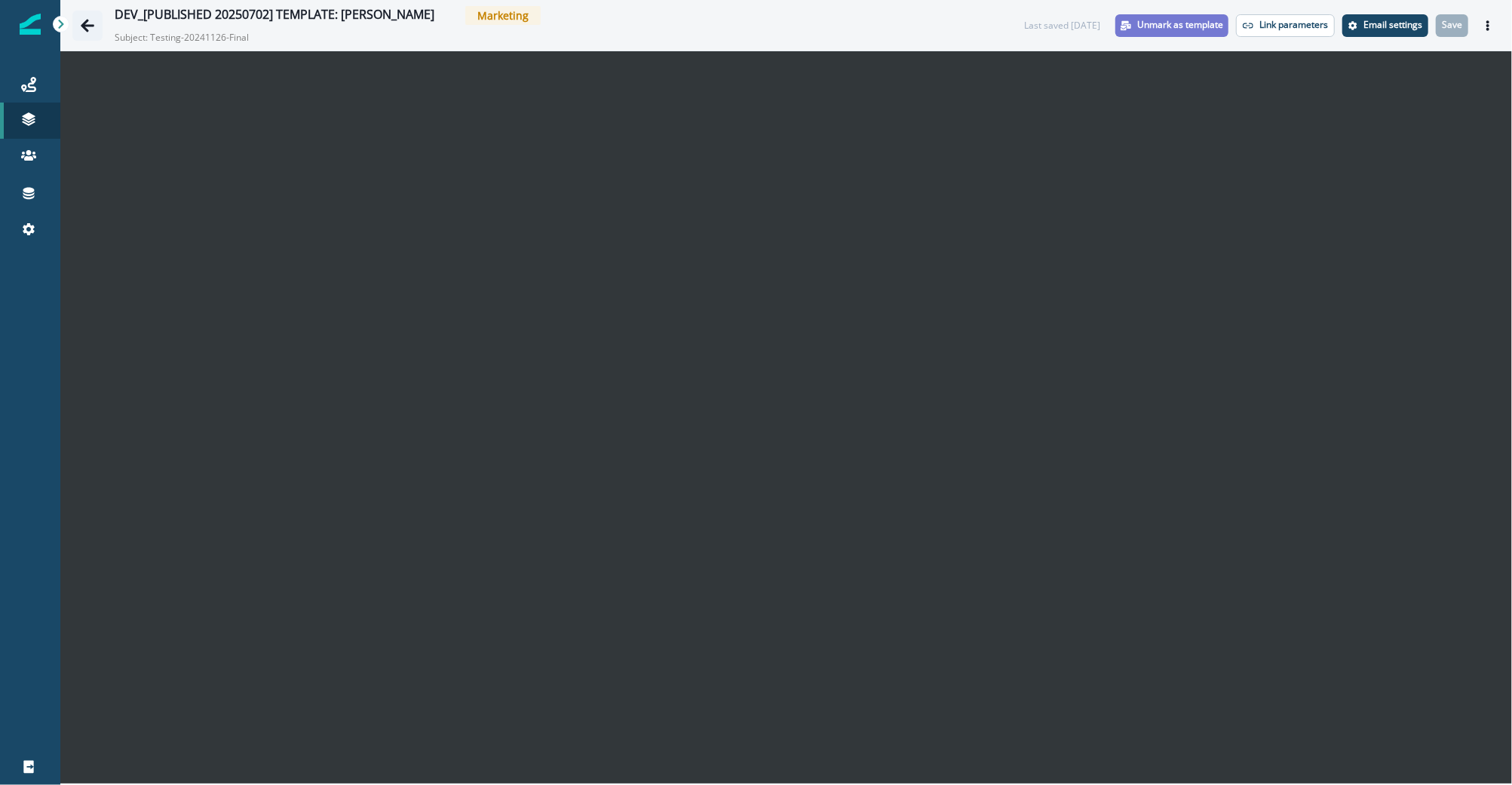
click at [83, 23] on icon "Go back" at bounding box center [87, 25] width 14 height 13
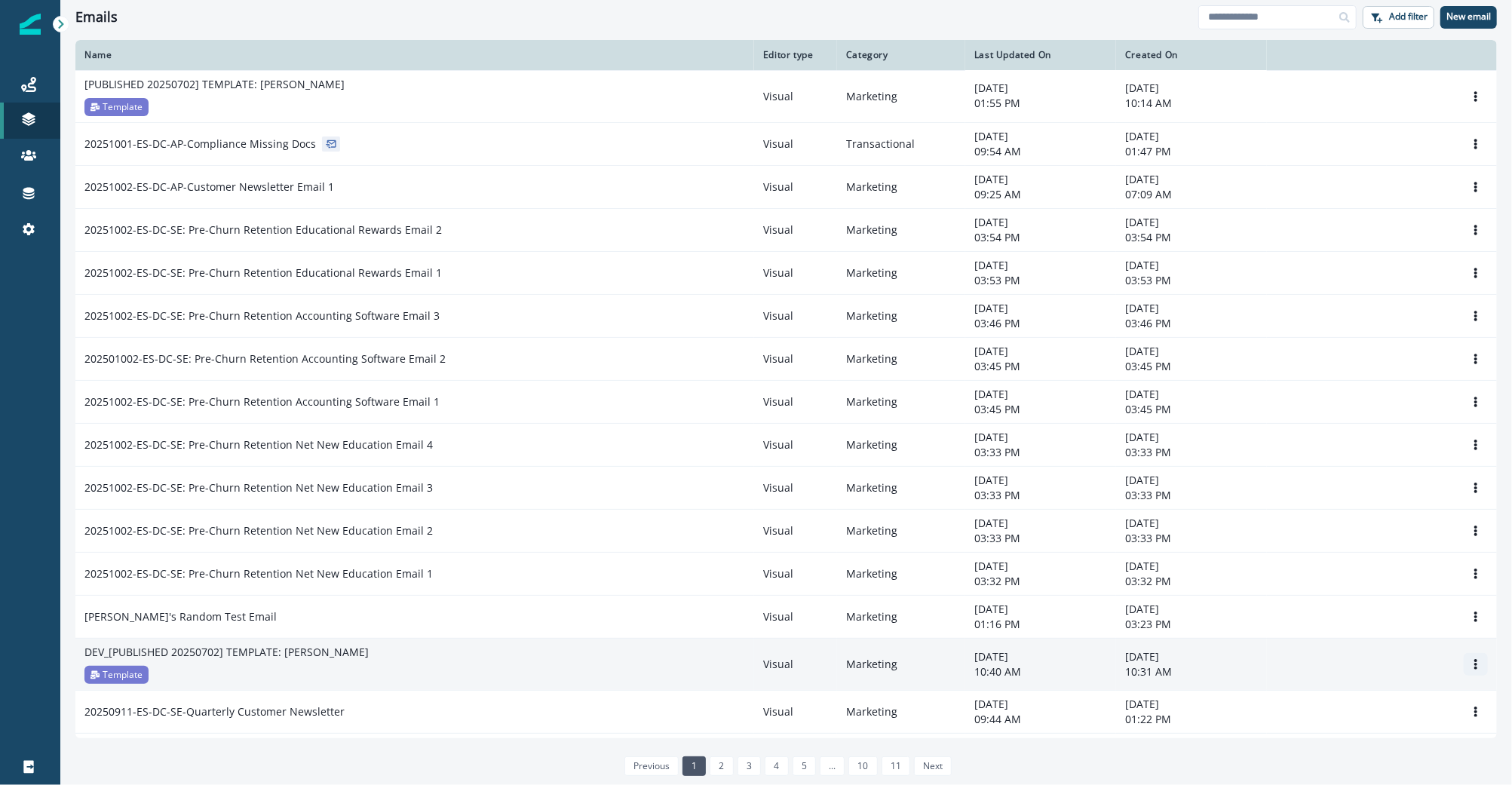
click at [1470, 659] on icon "Options" at bounding box center [1476, 664] width 11 height 11
click at [1328, 742] on button "Remove" at bounding box center [1389, 746] width 168 height 24
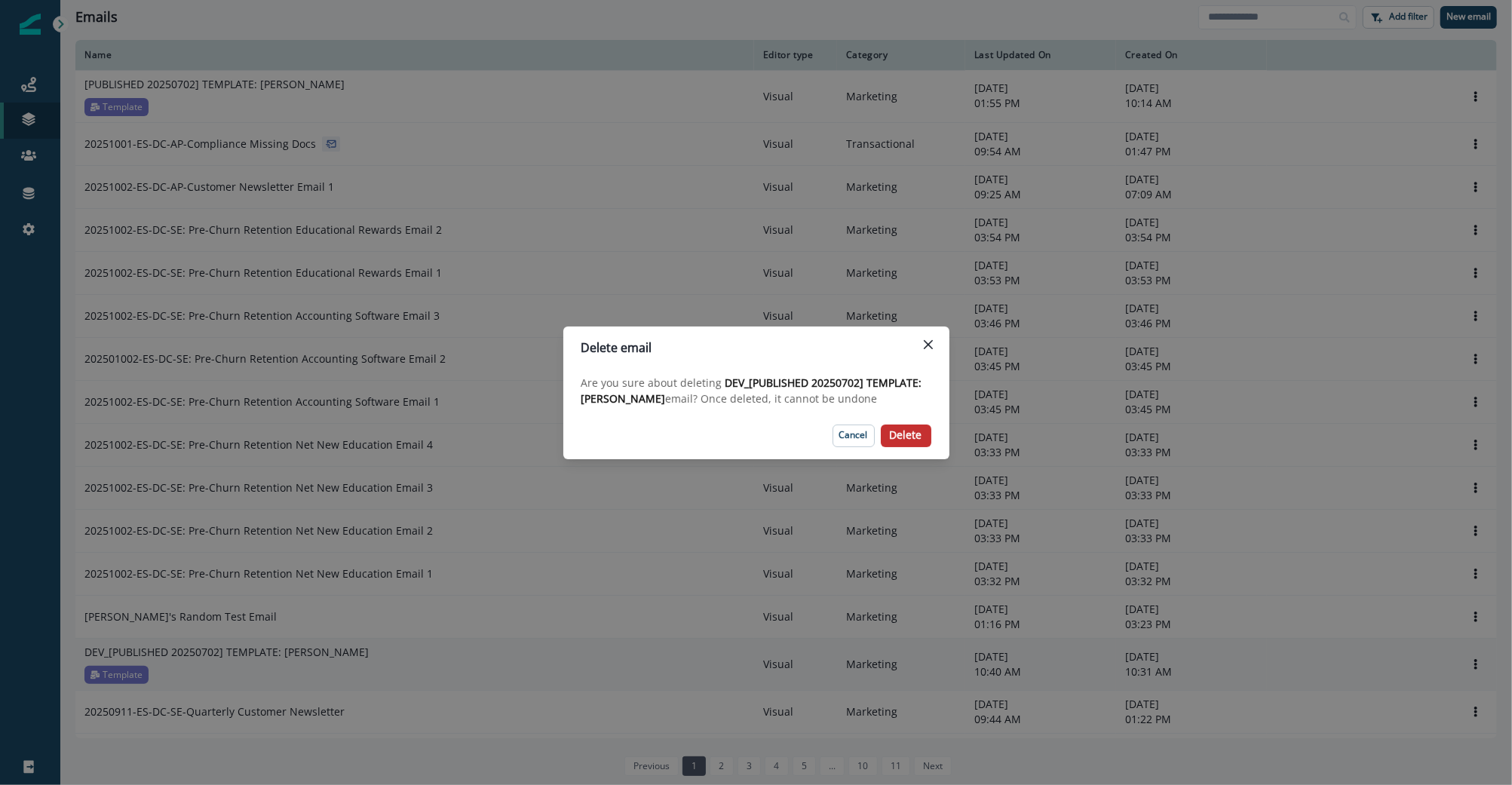
click at [911, 436] on p "Delete" at bounding box center [906, 435] width 33 height 13
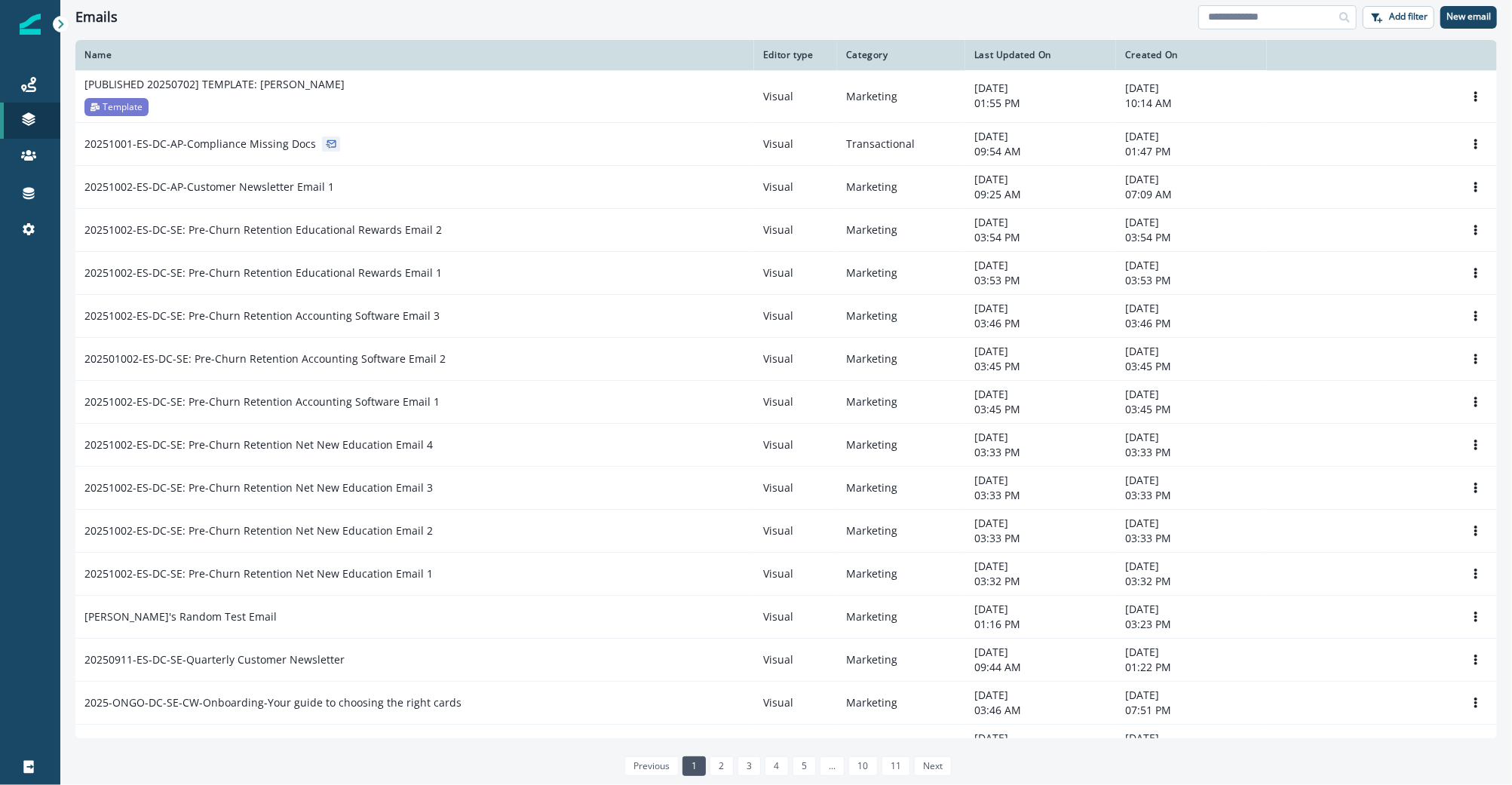
click at [1303, 22] on input at bounding box center [1277, 17] width 159 height 24
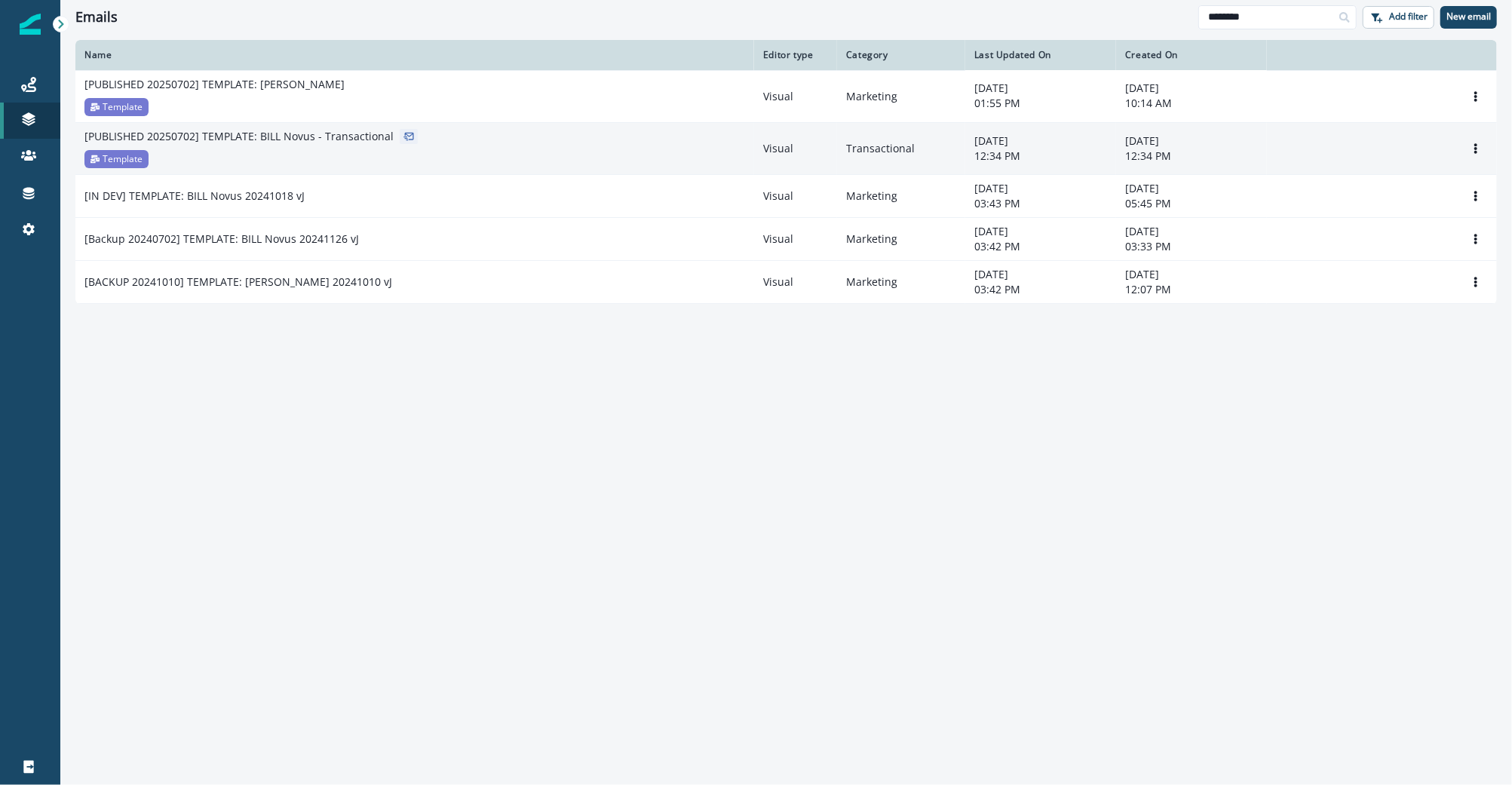
type input "********"
click at [281, 149] on div "[PUBLISHED 20250702] TEMPLATE: BILL Novus - Transactional Template" at bounding box center [414, 149] width 660 height 39
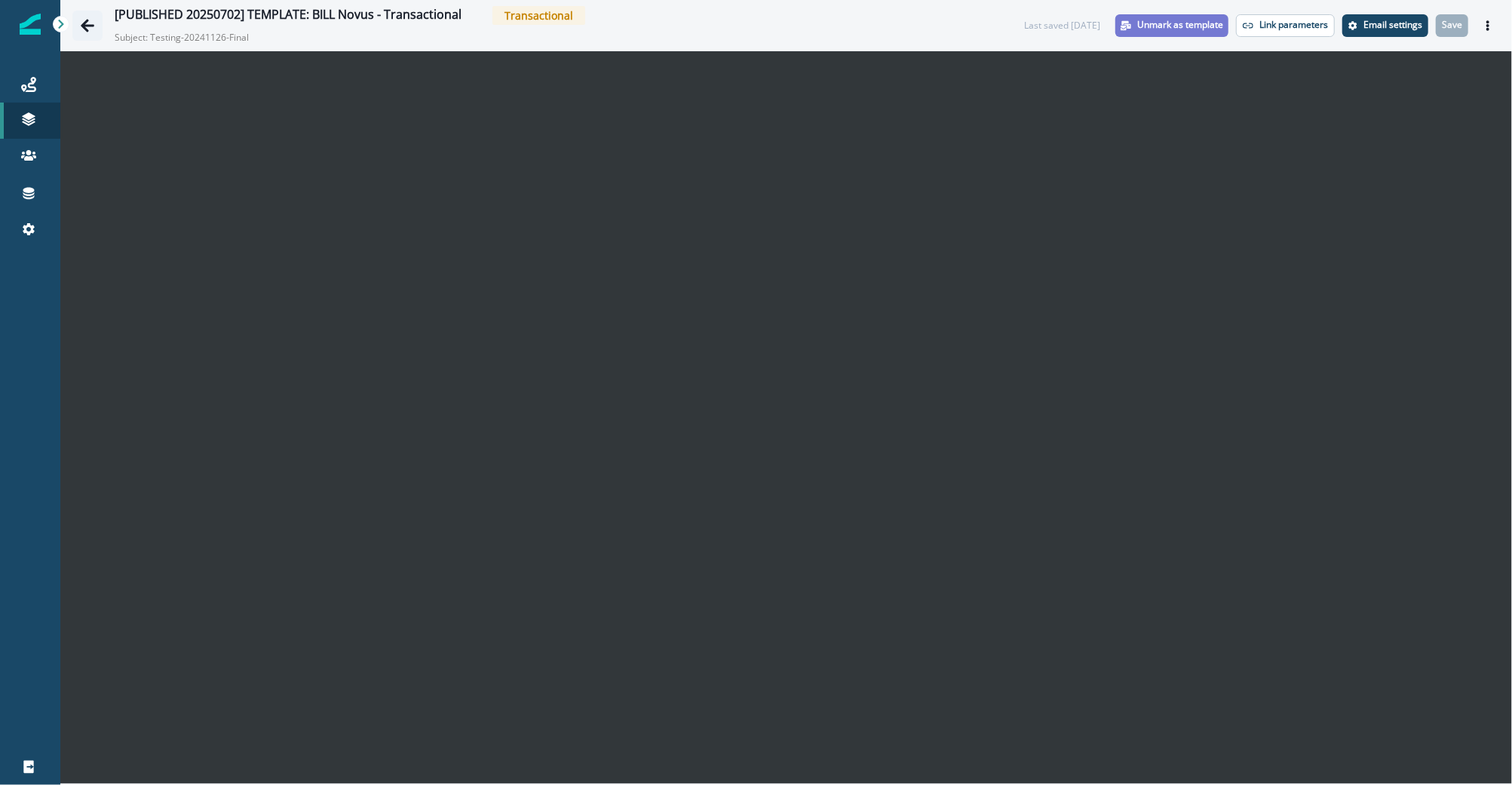
click at [84, 20] on icon "Go back" at bounding box center [87, 26] width 15 height 15
